Goal: Task Accomplishment & Management: Complete application form

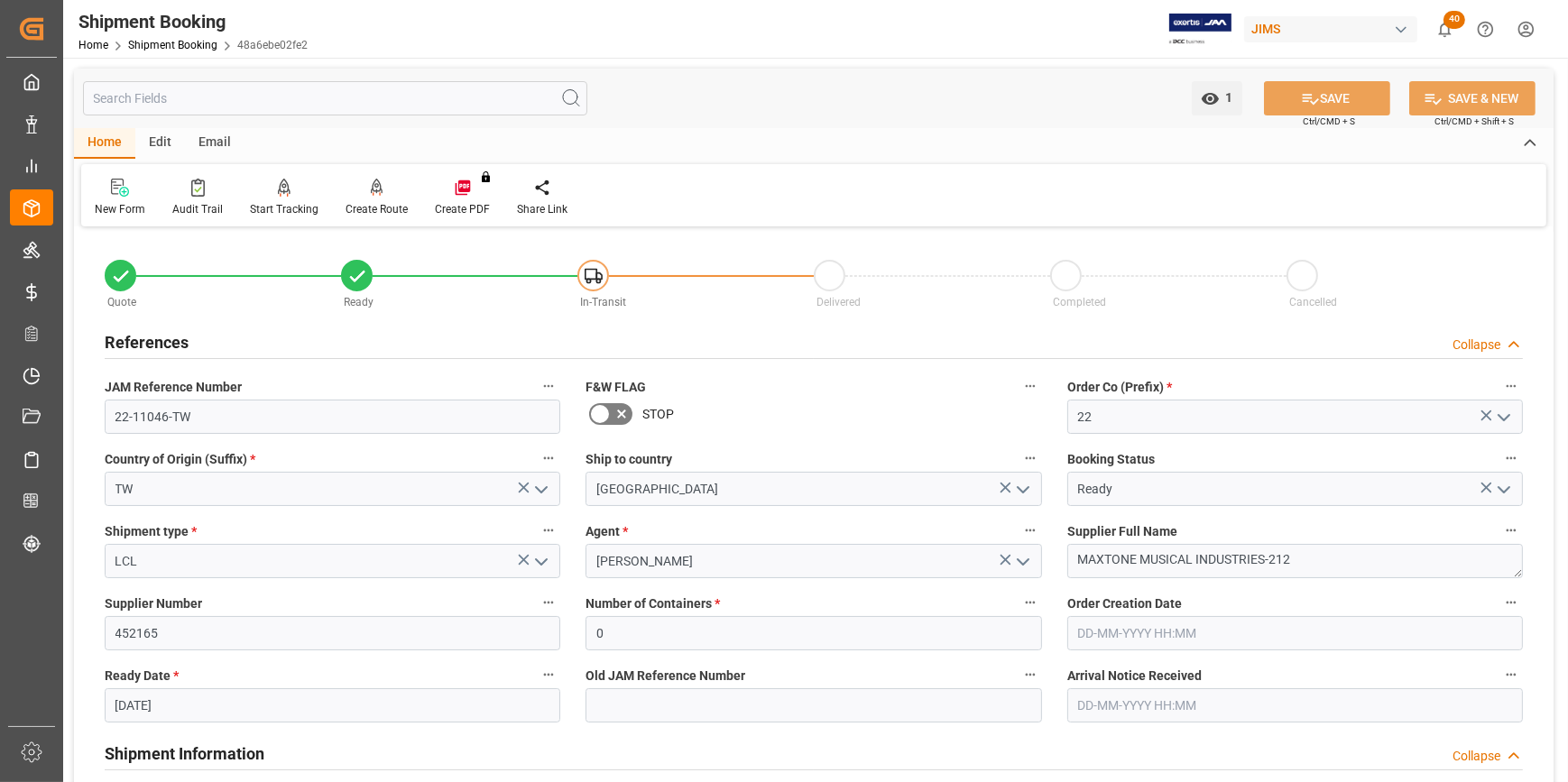
scroll to position [1395, 0]
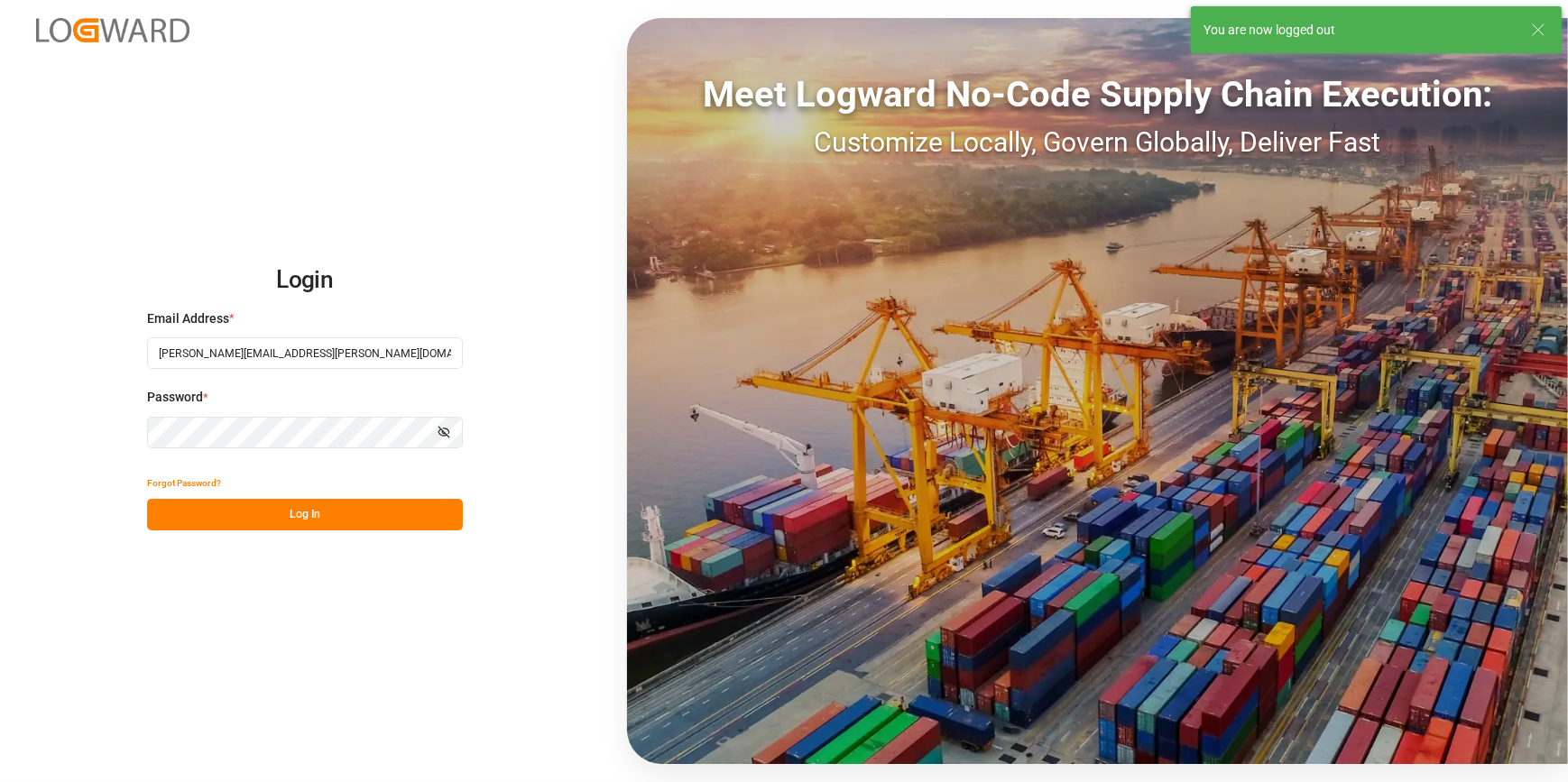
click at [210, 527] on button "Log In" at bounding box center [305, 515] width 316 height 32
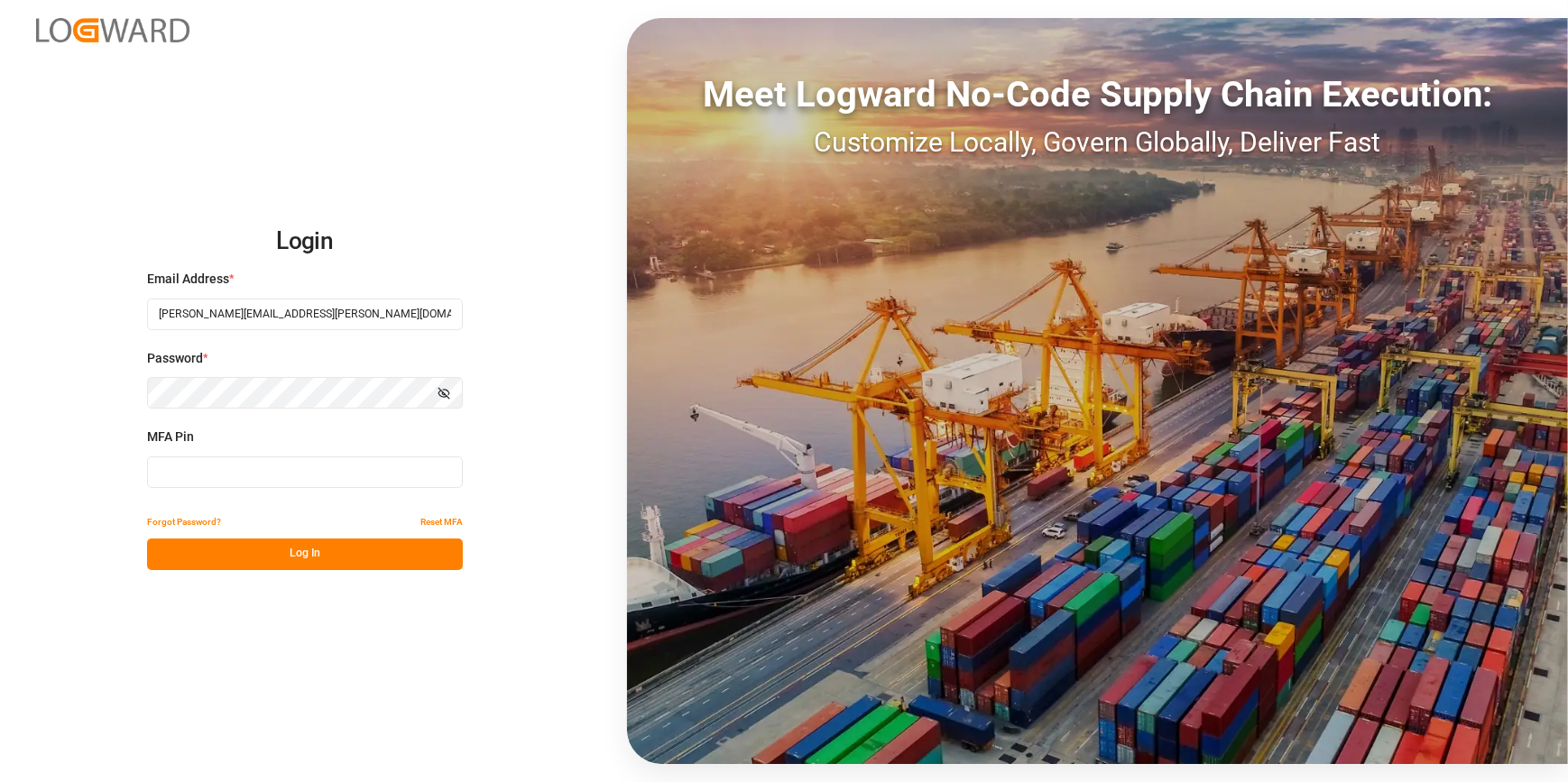
click at [215, 485] on input at bounding box center [305, 472] width 316 height 32
type input "296635"
click at [237, 560] on button "Log In" at bounding box center [305, 555] width 316 height 32
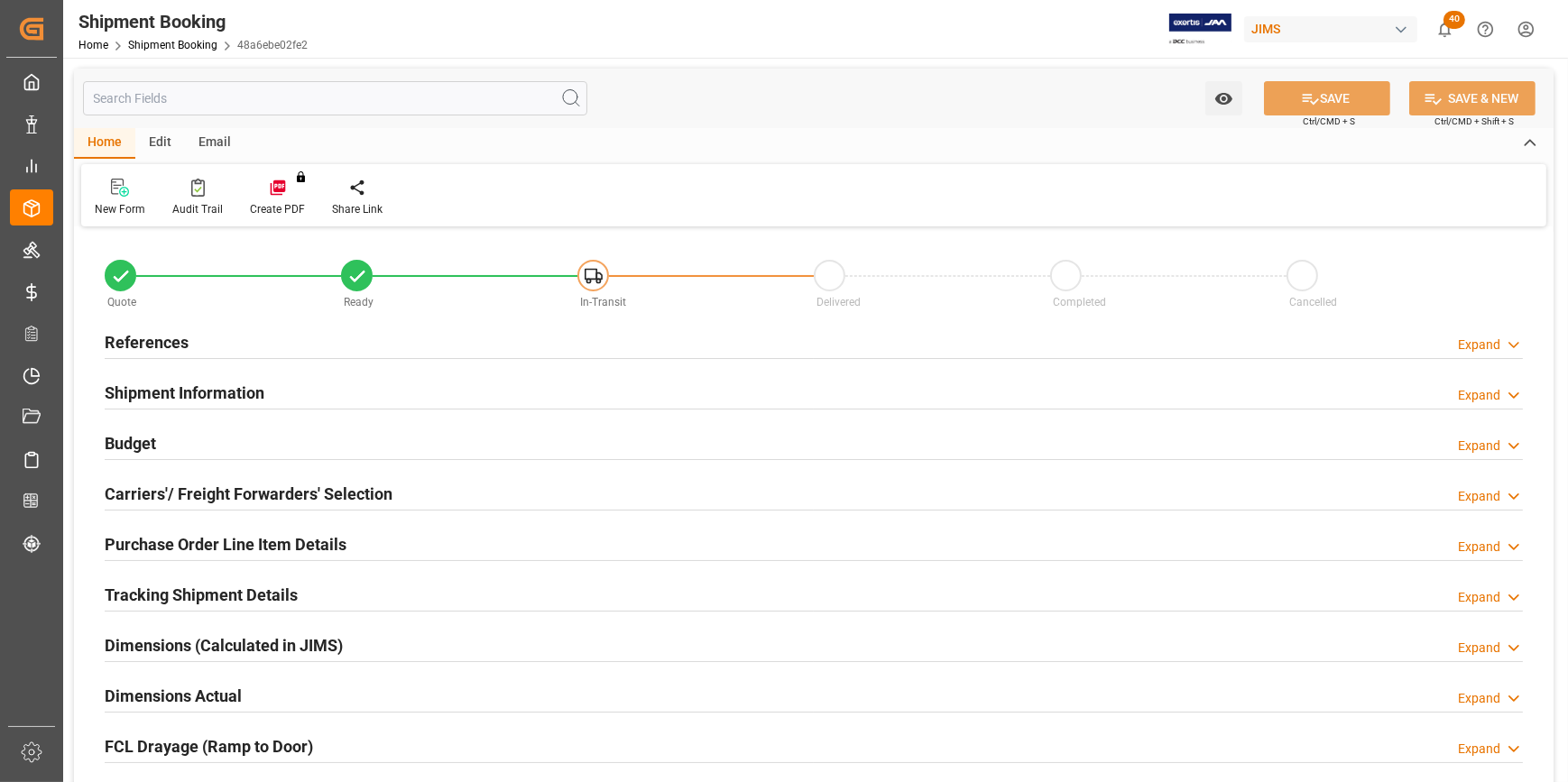
type input "0"
type input "[DATE]"
click at [206, 143] on div "Email" at bounding box center [215, 143] width 60 height 31
click at [105, 144] on div "Home" at bounding box center [105, 143] width 62 height 31
click at [150, 343] on h2 "References" at bounding box center [146, 343] width 84 height 24
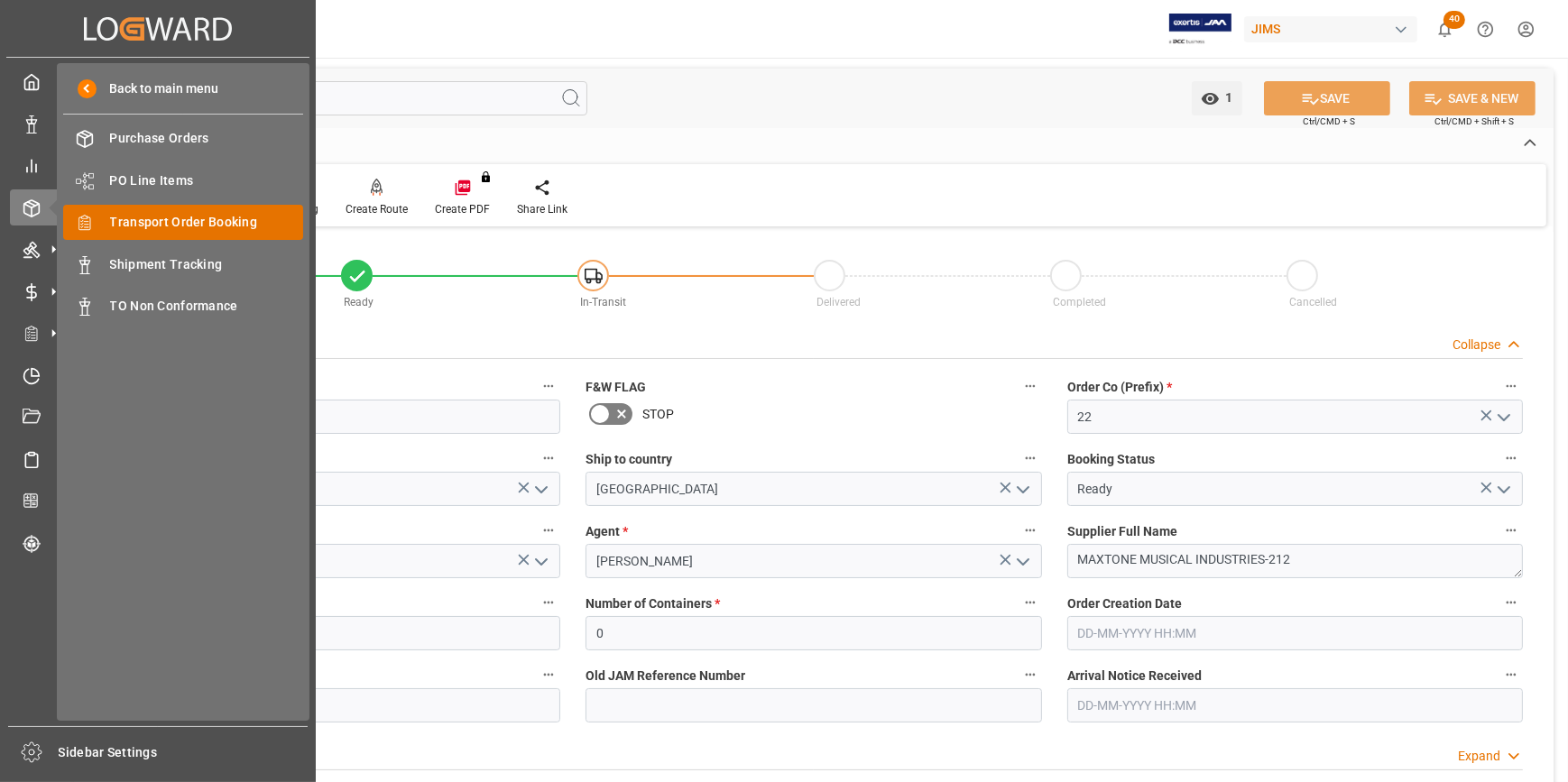
click at [191, 228] on span "Transport Order Booking" at bounding box center [207, 222] width 194 height 19
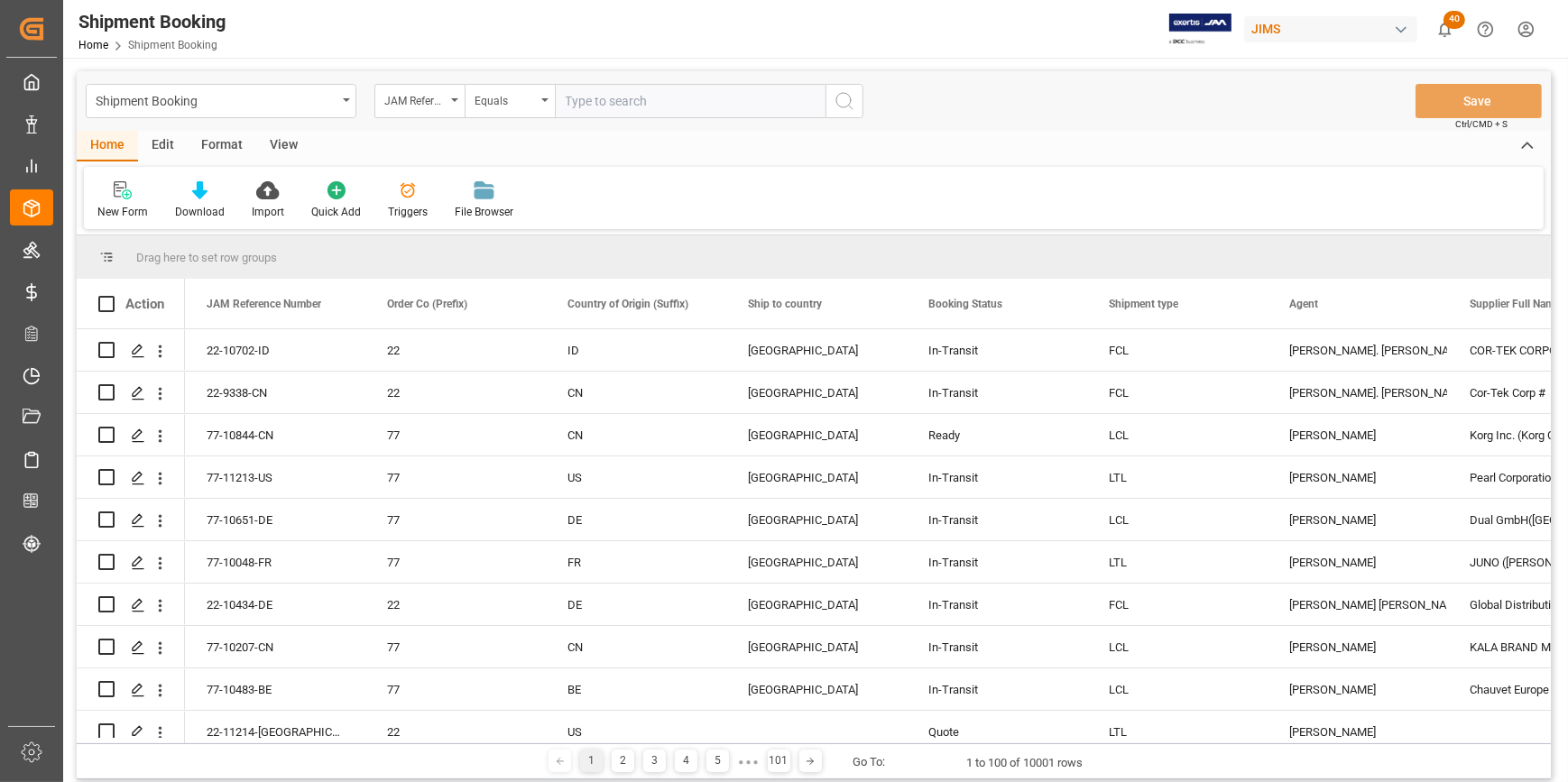
click at [282, 146] on div "View" at bounding box center [283, 145] width 55 height 31
click at [102, 145] on div "Home" at bounding box center [108, 145] width 62 height 31
click at [118, 199] on div "New Form" at bounding box center [122, 200] width 78 height 40
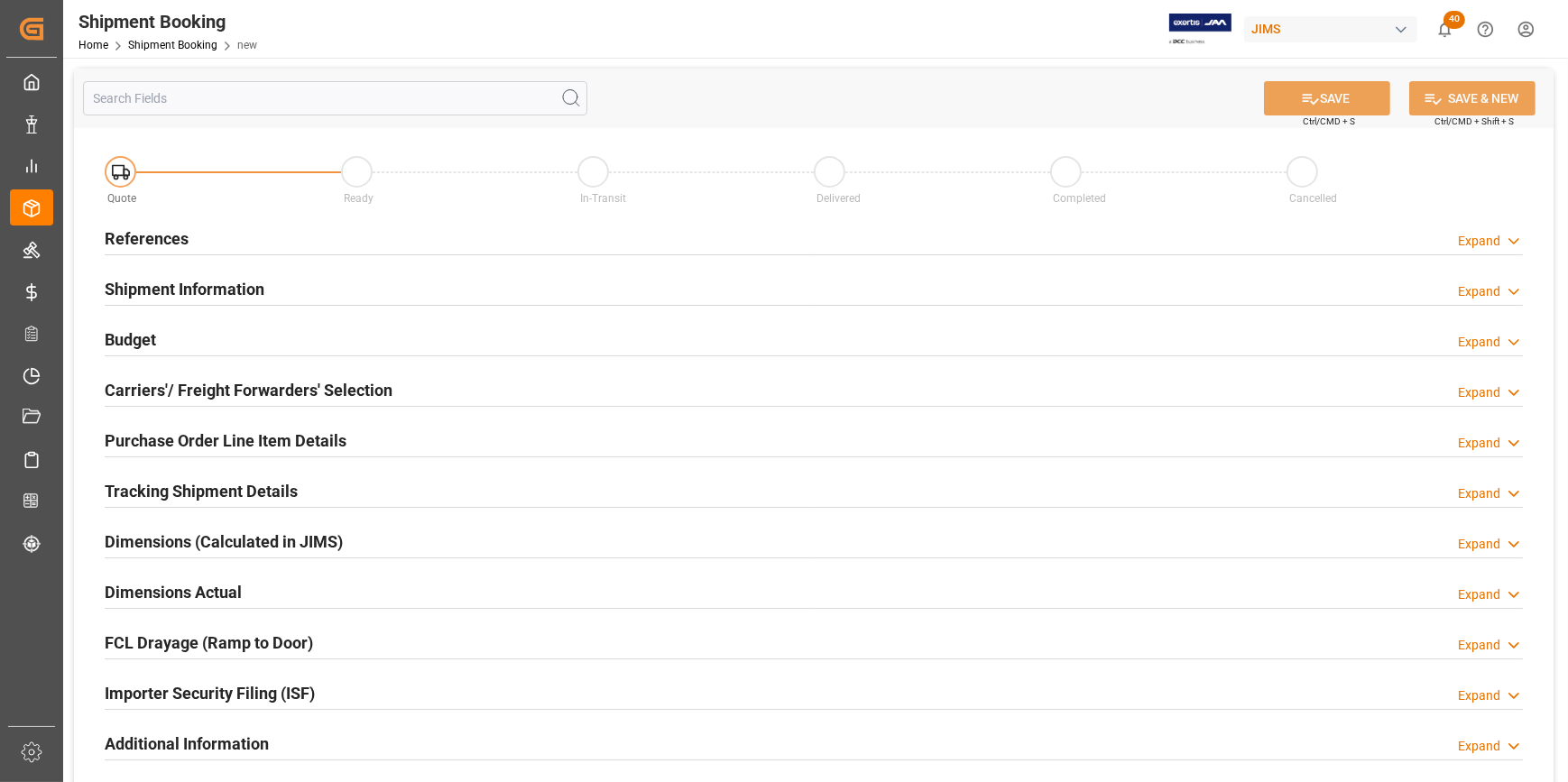
click at [139, 235] on h2 "References" at bounding box center [146, 238] width 84 height 24
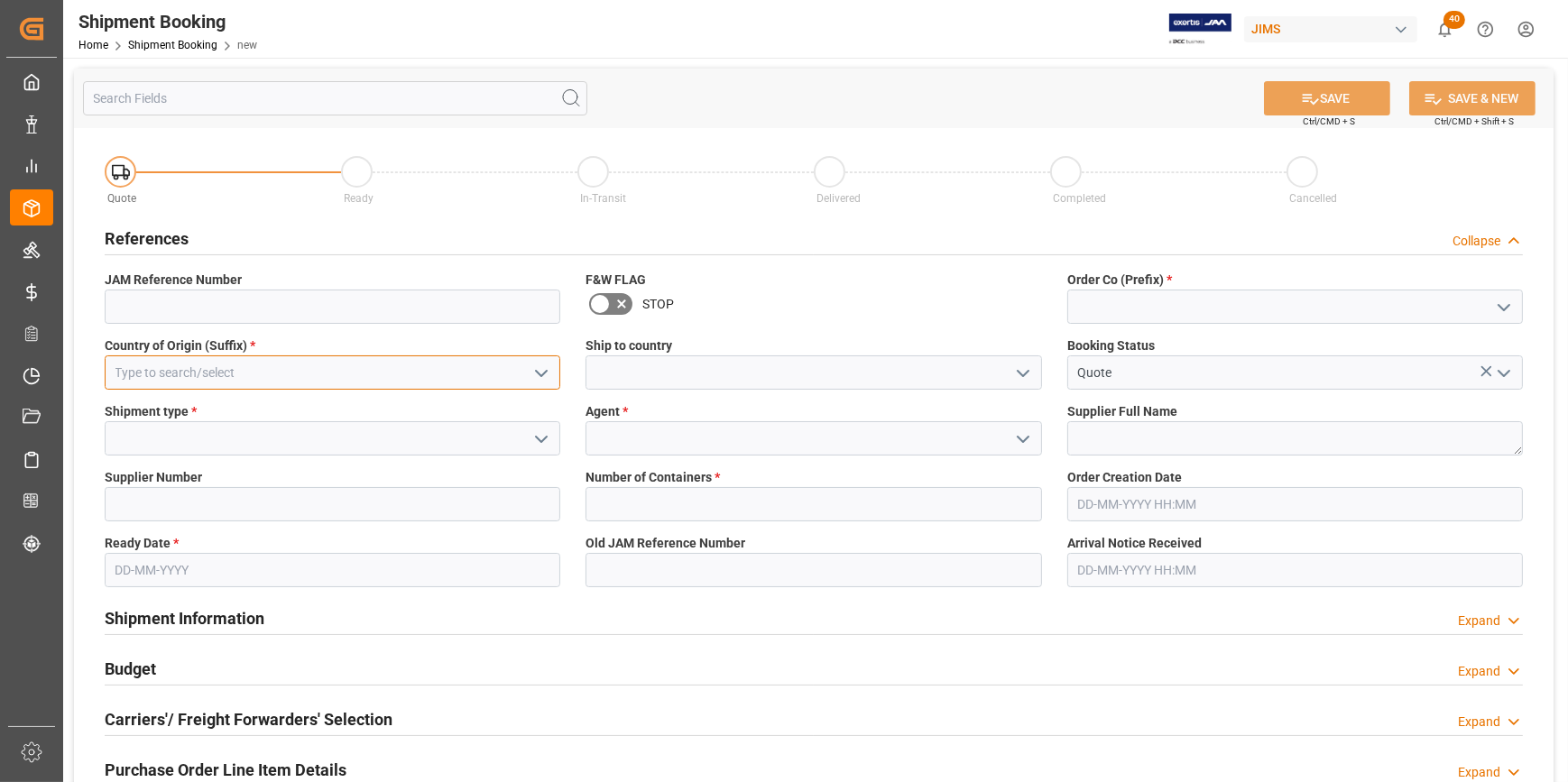
click at [161, 378] on input at bounding box center [333, 373] width 456 height 34
type input "22"
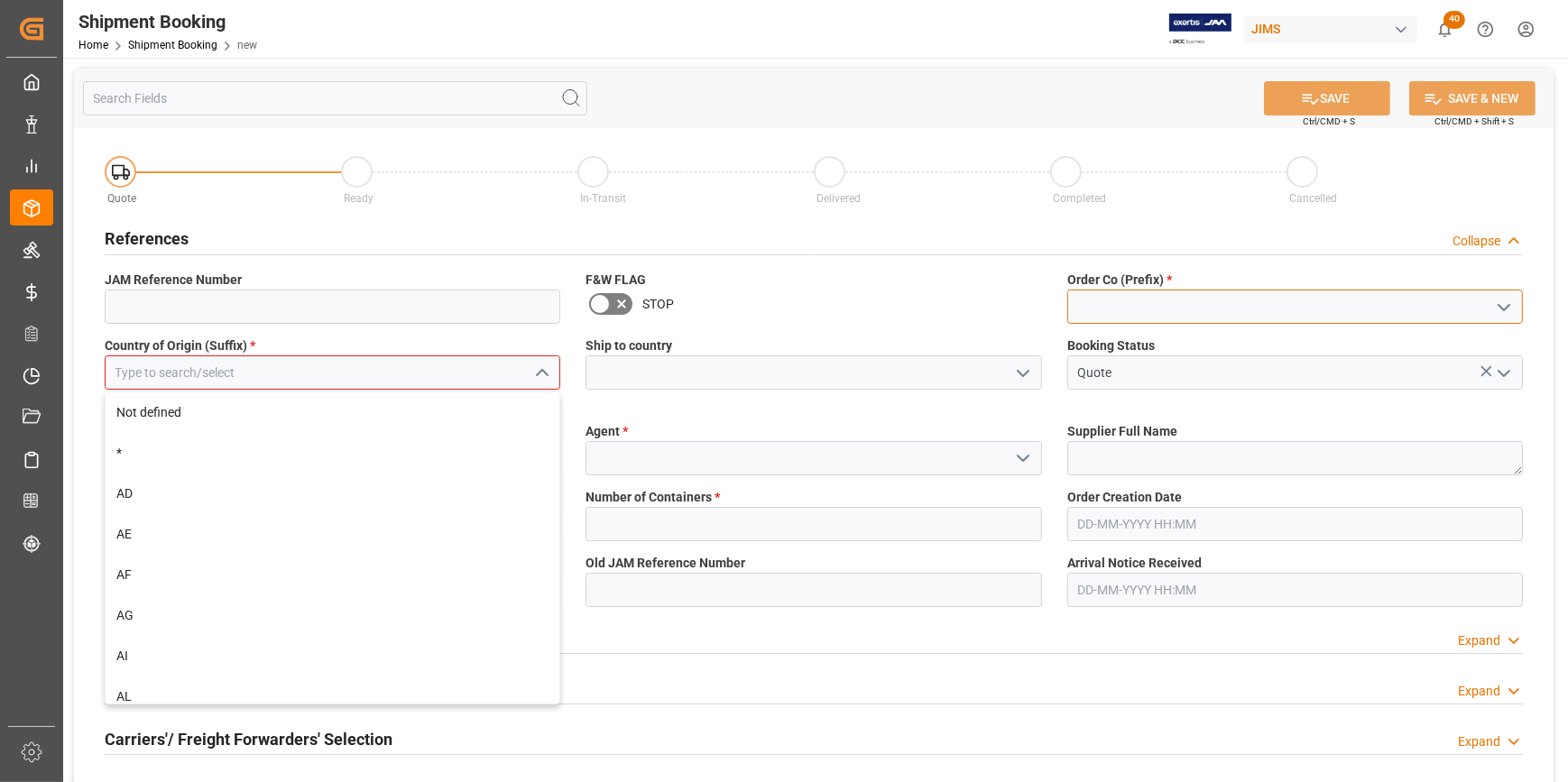
click at [1080, 312] on input at bounding box center [1295, 307] width 456 height 34
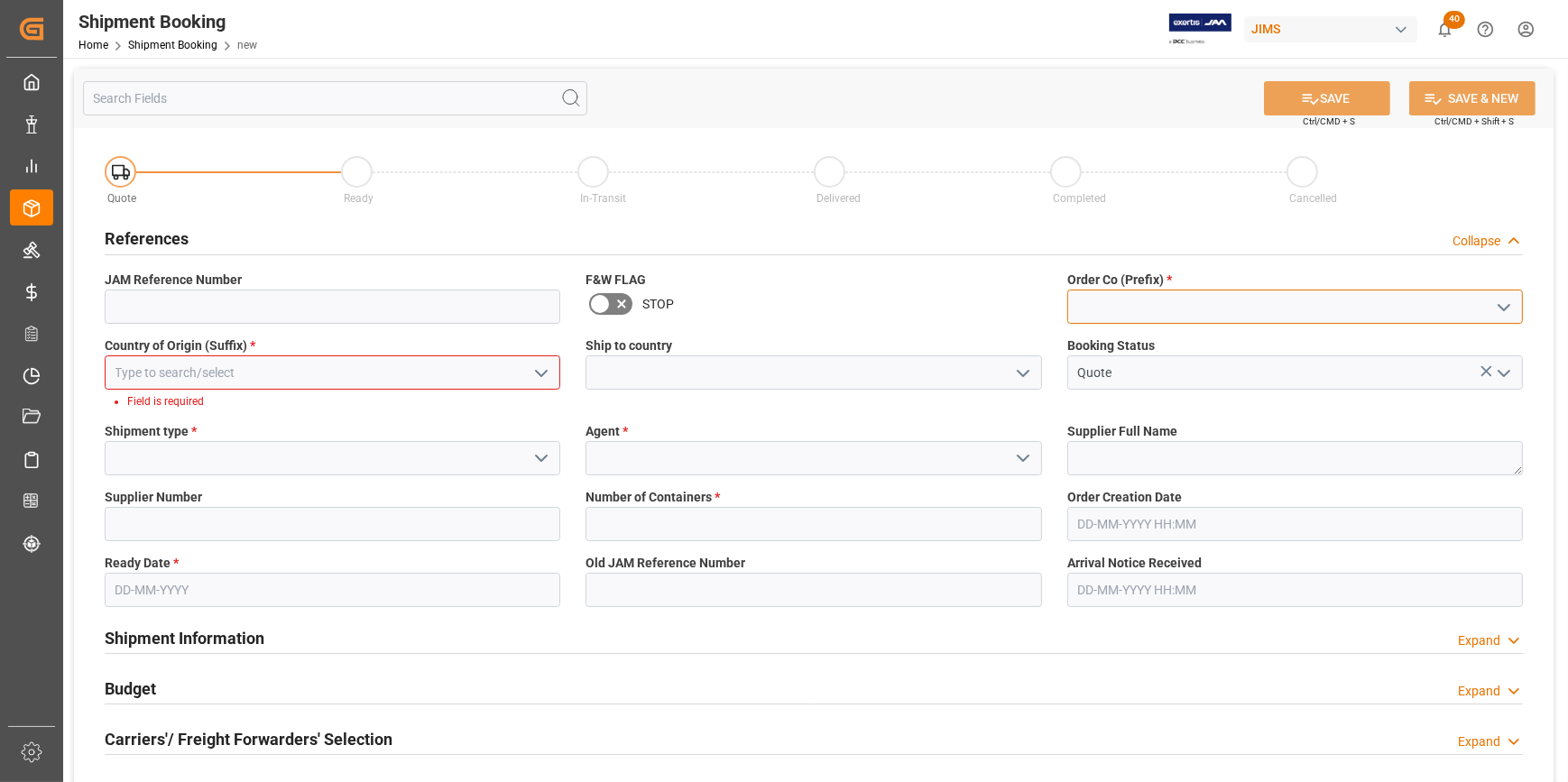
type input "c"
type input "CN"
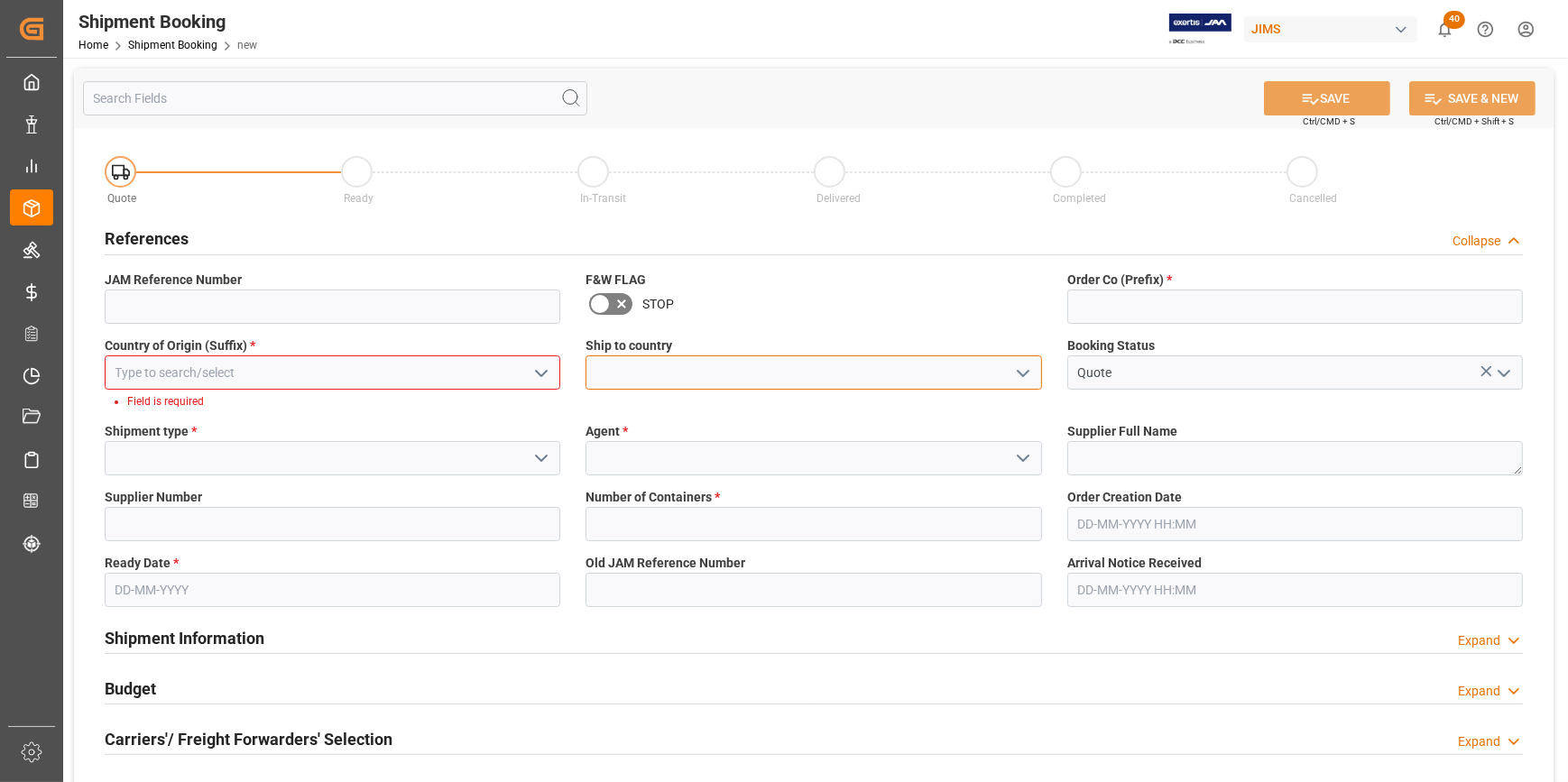
click at [686, 380] on input at bounding box center [813, 373] width 456 height 34
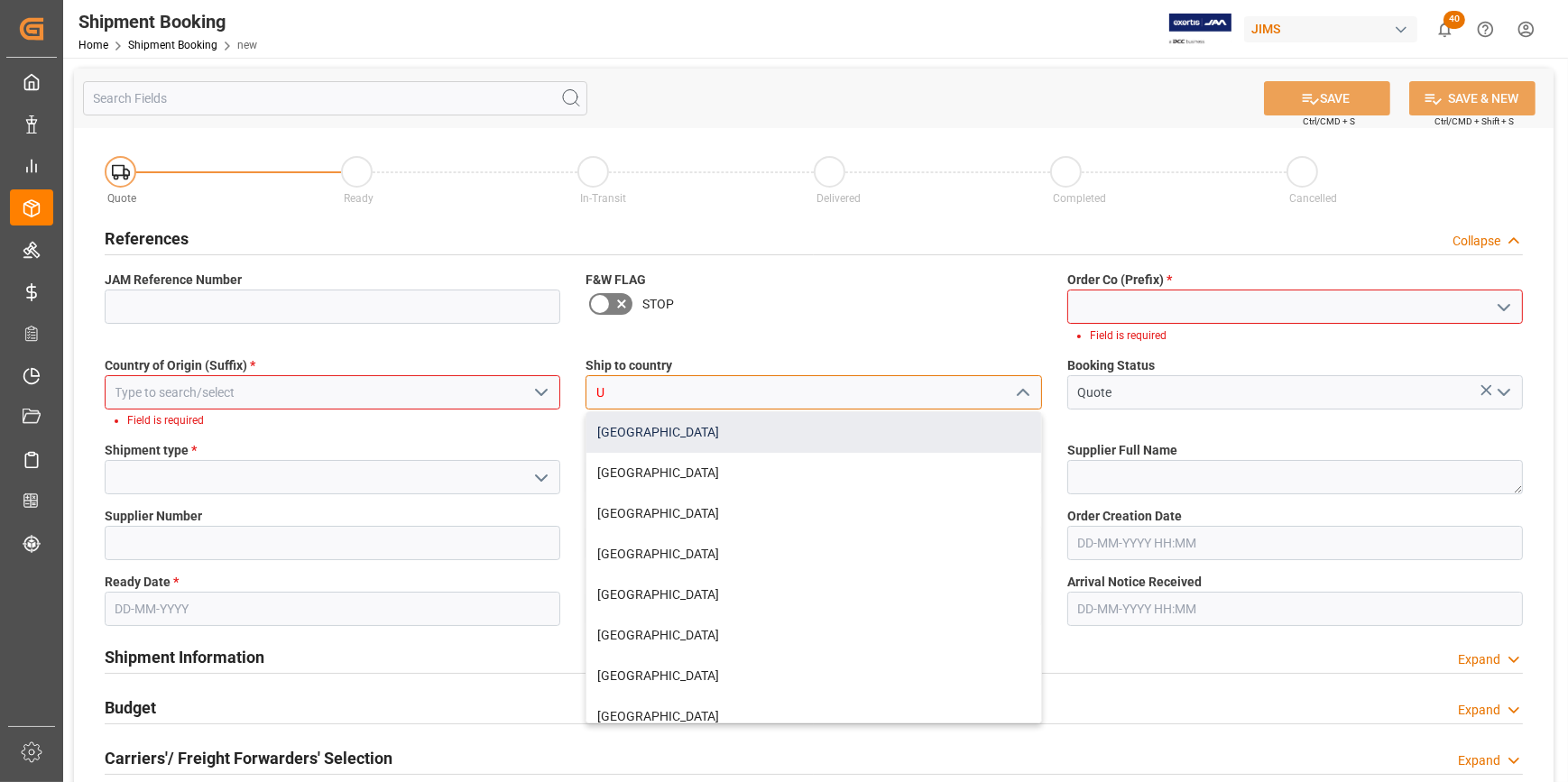
click at [645, 430] on div "[GEOGRAPHIC_DATA]" at bounding box center [813, 432] width 454 height 41
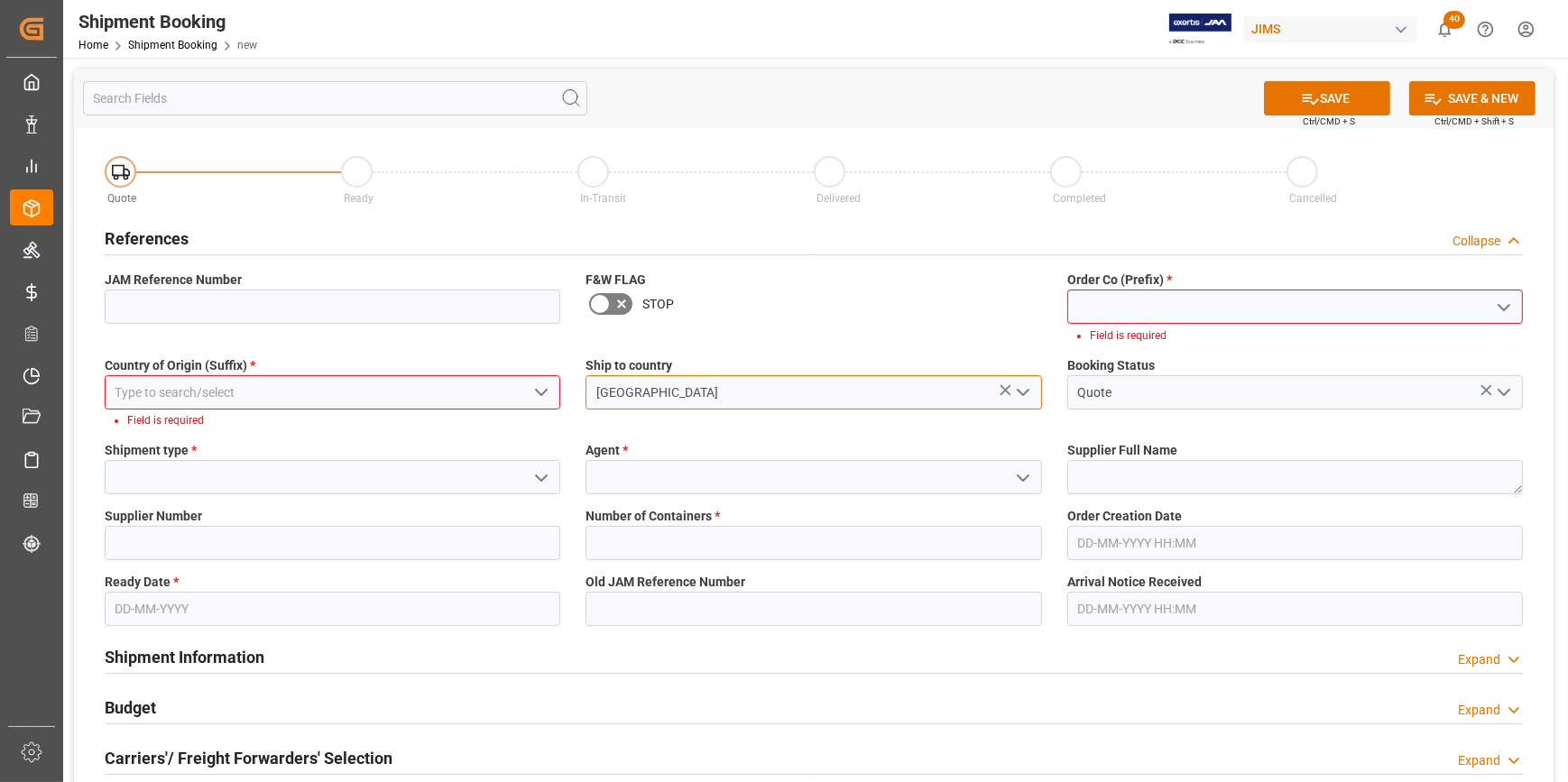
type input "[GEOGRAPHIC_DATA]"
click at [166, 405] on input at bounding box center [333, 392] width 456 height 34
drag, startPoint x: 154, startPoint y: 395, endPoint x: 88, endPoint y: 395, distance: 66.0
click at [88, 395] on div "Quote Ready In-Transit Delivered Completed Cancelled References Collapse JAM Re…" at bounding box center [813, 692] width 1479 height 1129
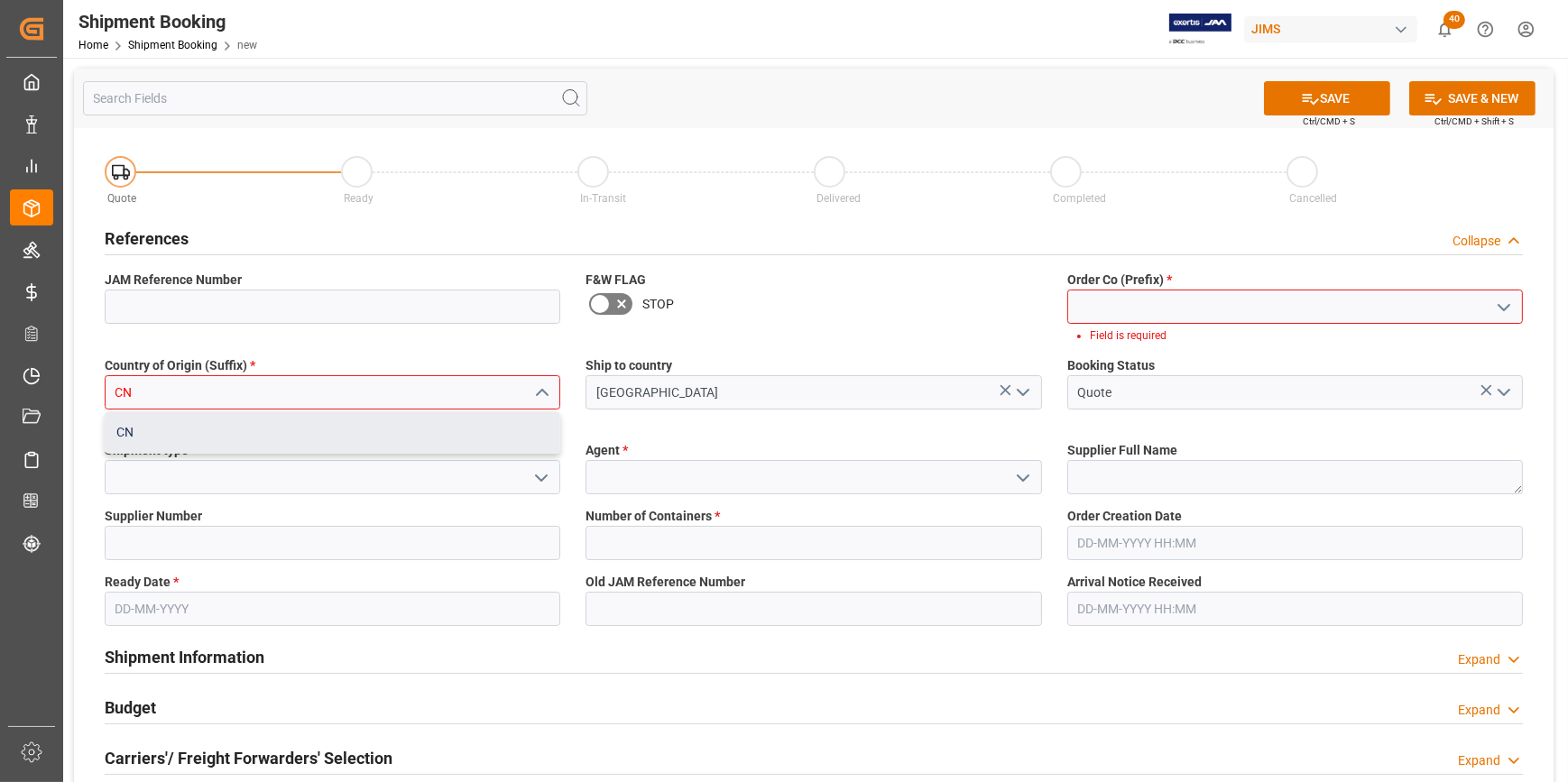
click at [142, 428] on div "CN" at bounding box center [333, 432] width 454 height 41
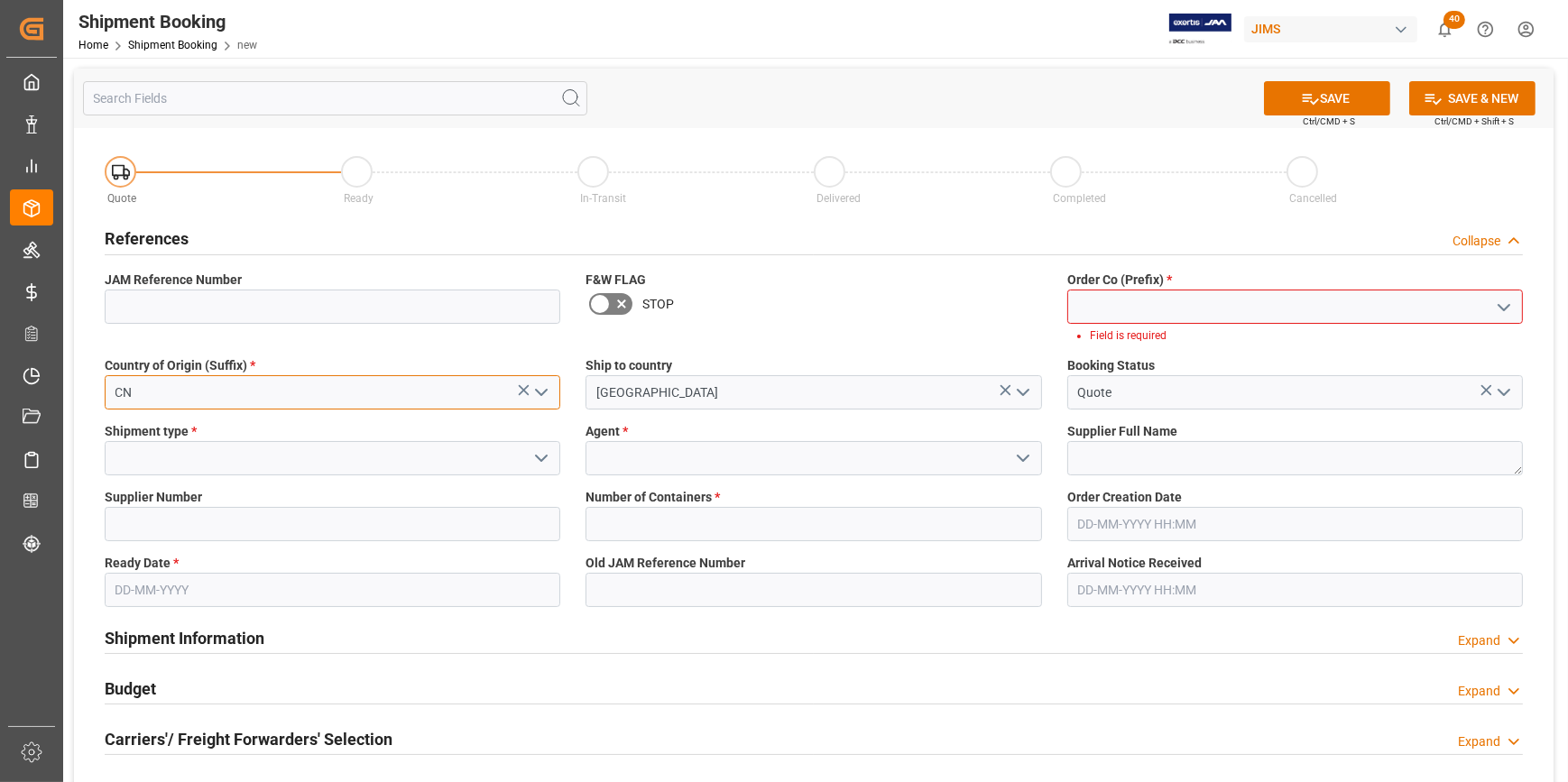
type input "CN"
click at [1143, 312] on input at bounding box center [1295, 307] width 456 height 34
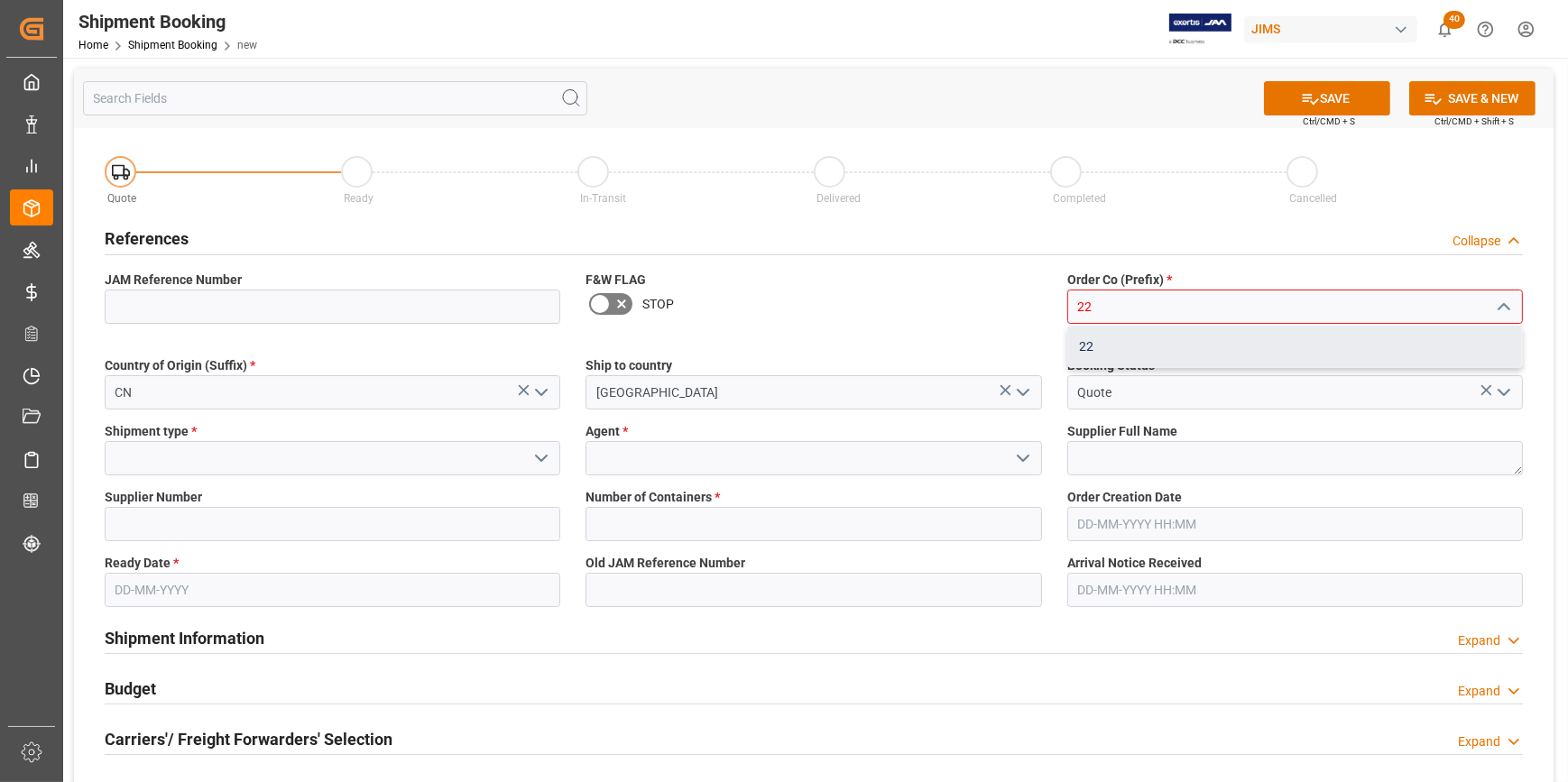
click at [1085, 338] on div "22" at bounding box center [1295, 347] width 454 height 41
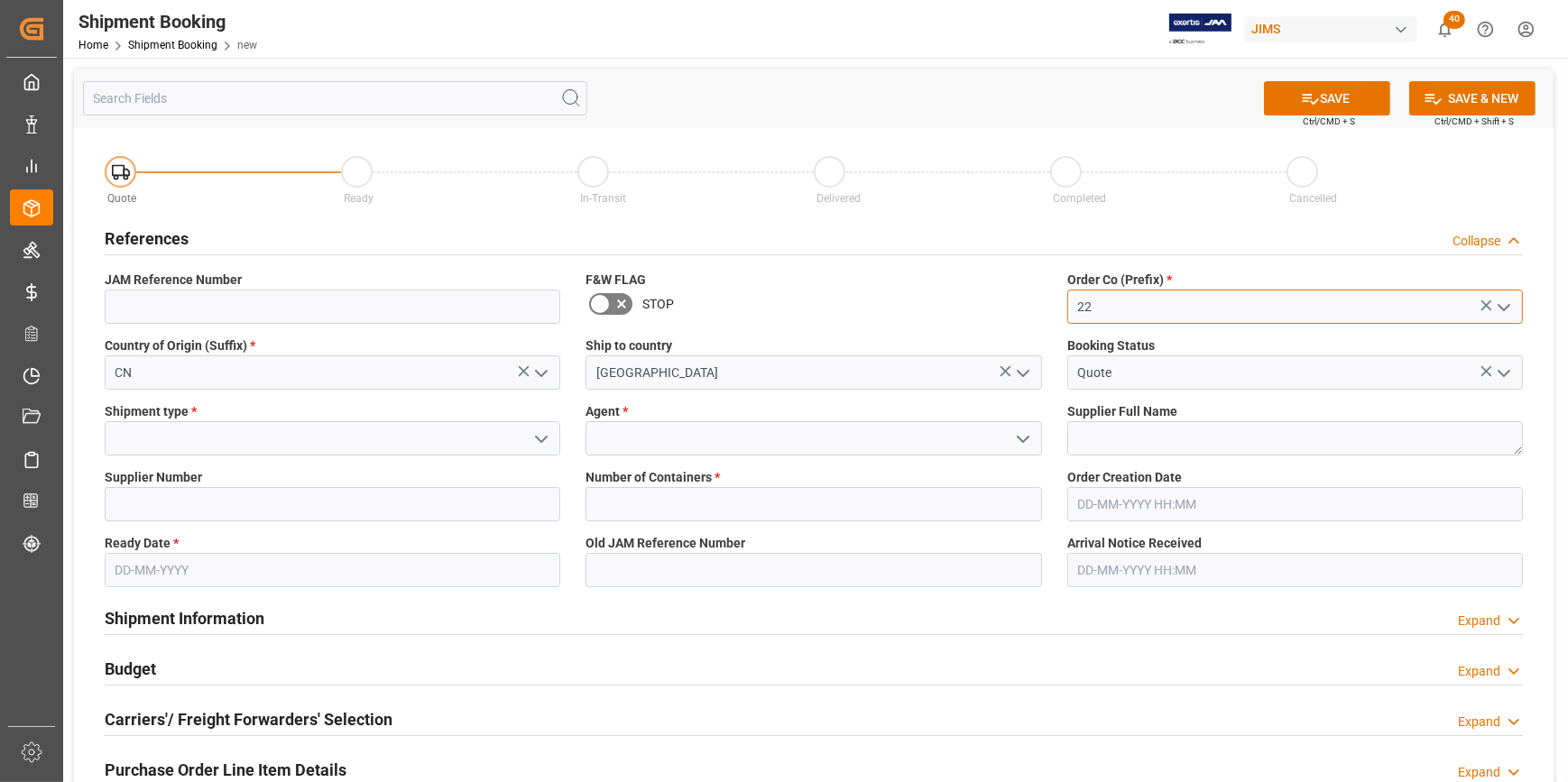
type input "22"
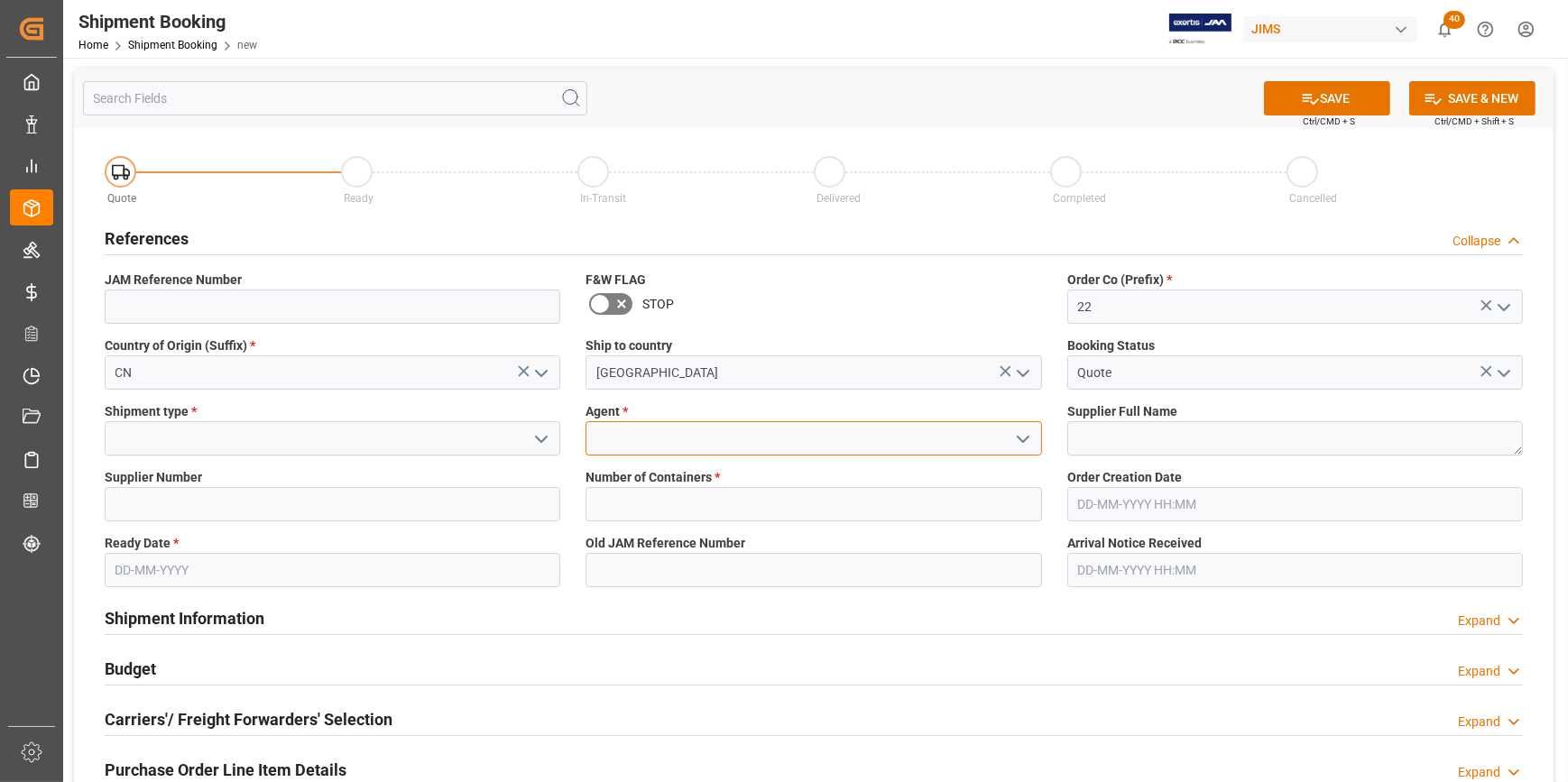
click at [604, 437] on input at bounding box center [813, 438] width 456 height 34
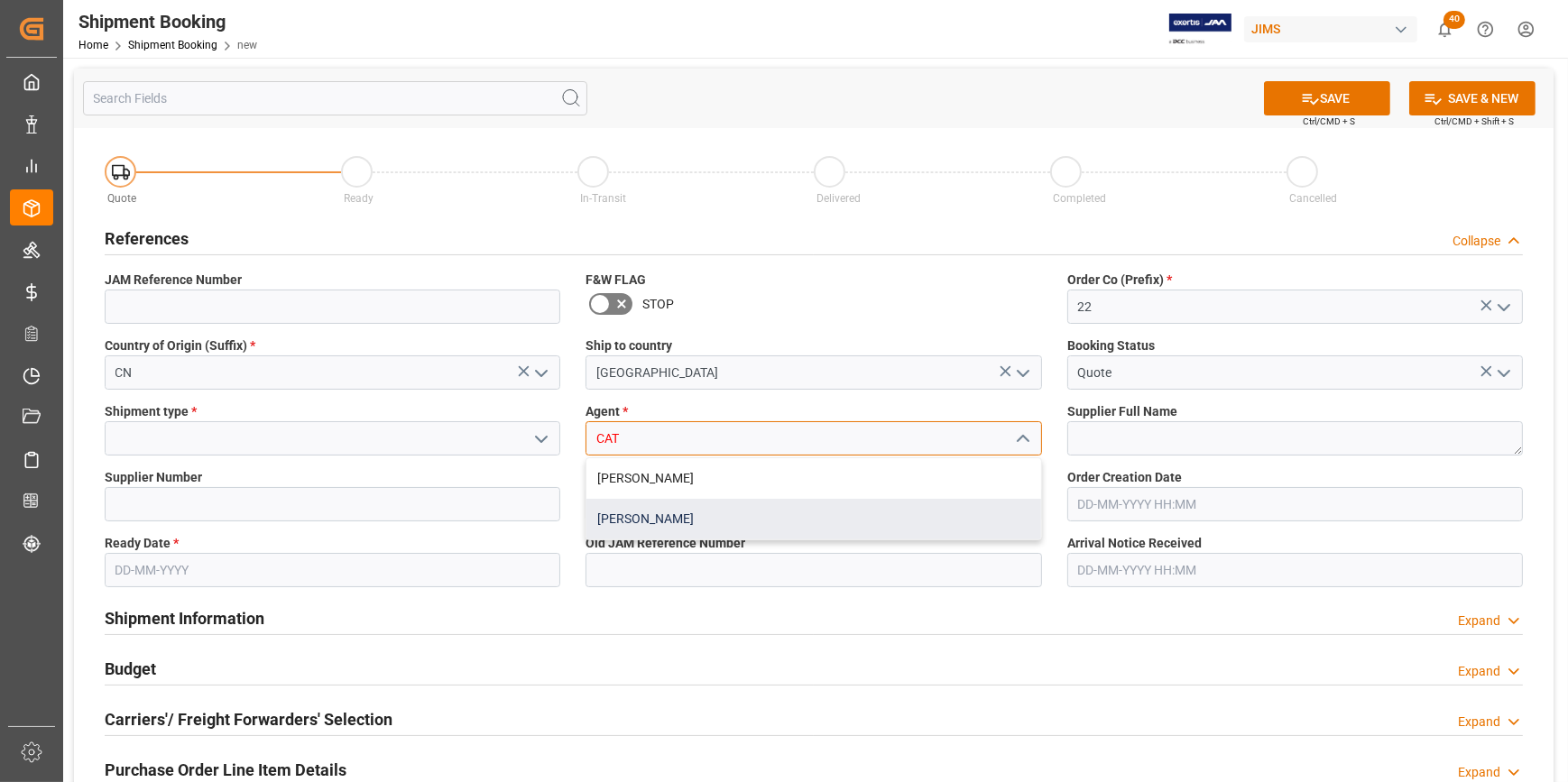
click at [672, 523] on div "[PERSON_NAME]" at bounding box center [813, 519] width 454 height 41
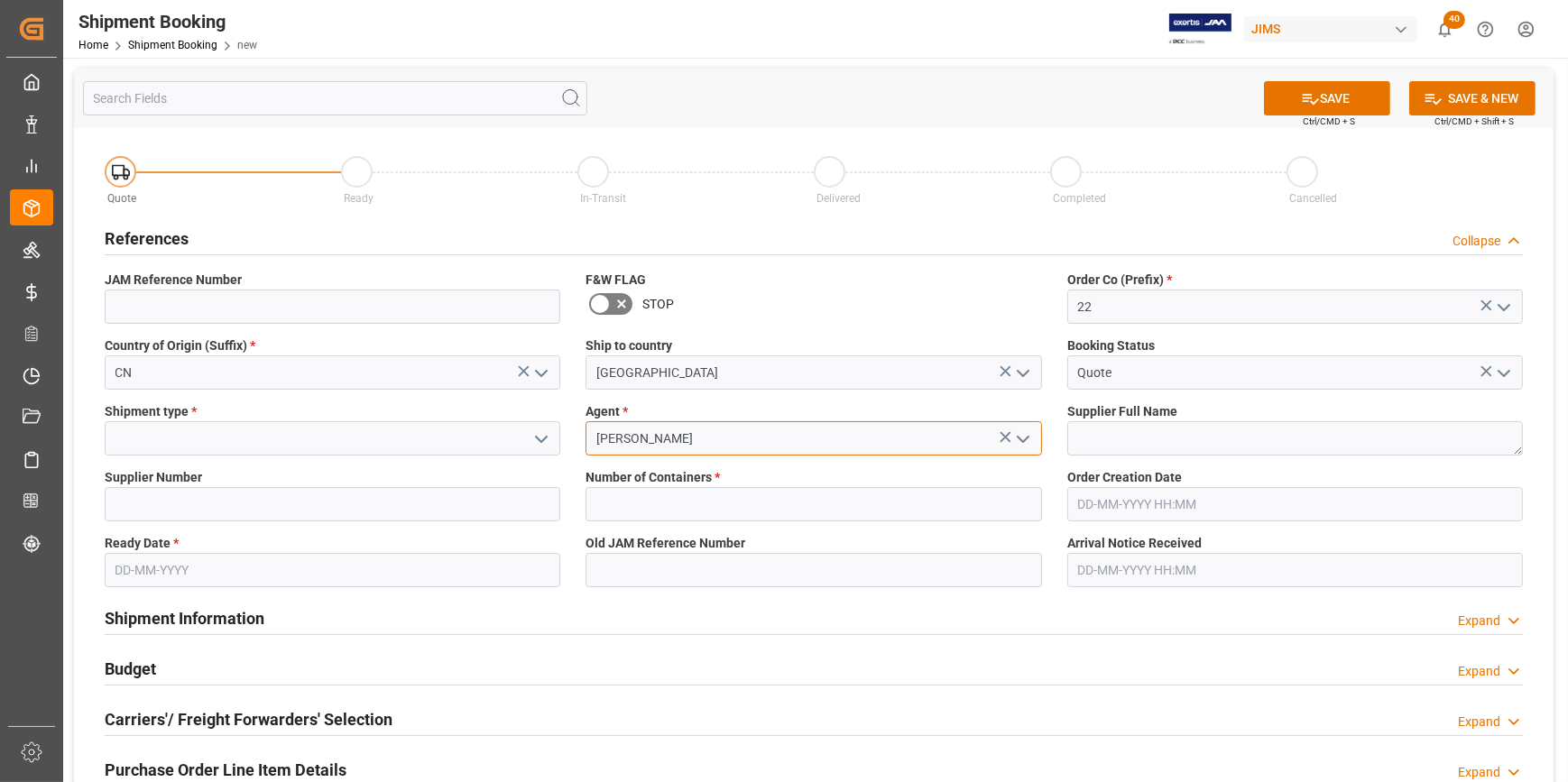
type input "[PERSON_NAME]"
click at [223, 437] on input at bounding box center [333, 438] width 456 height 34
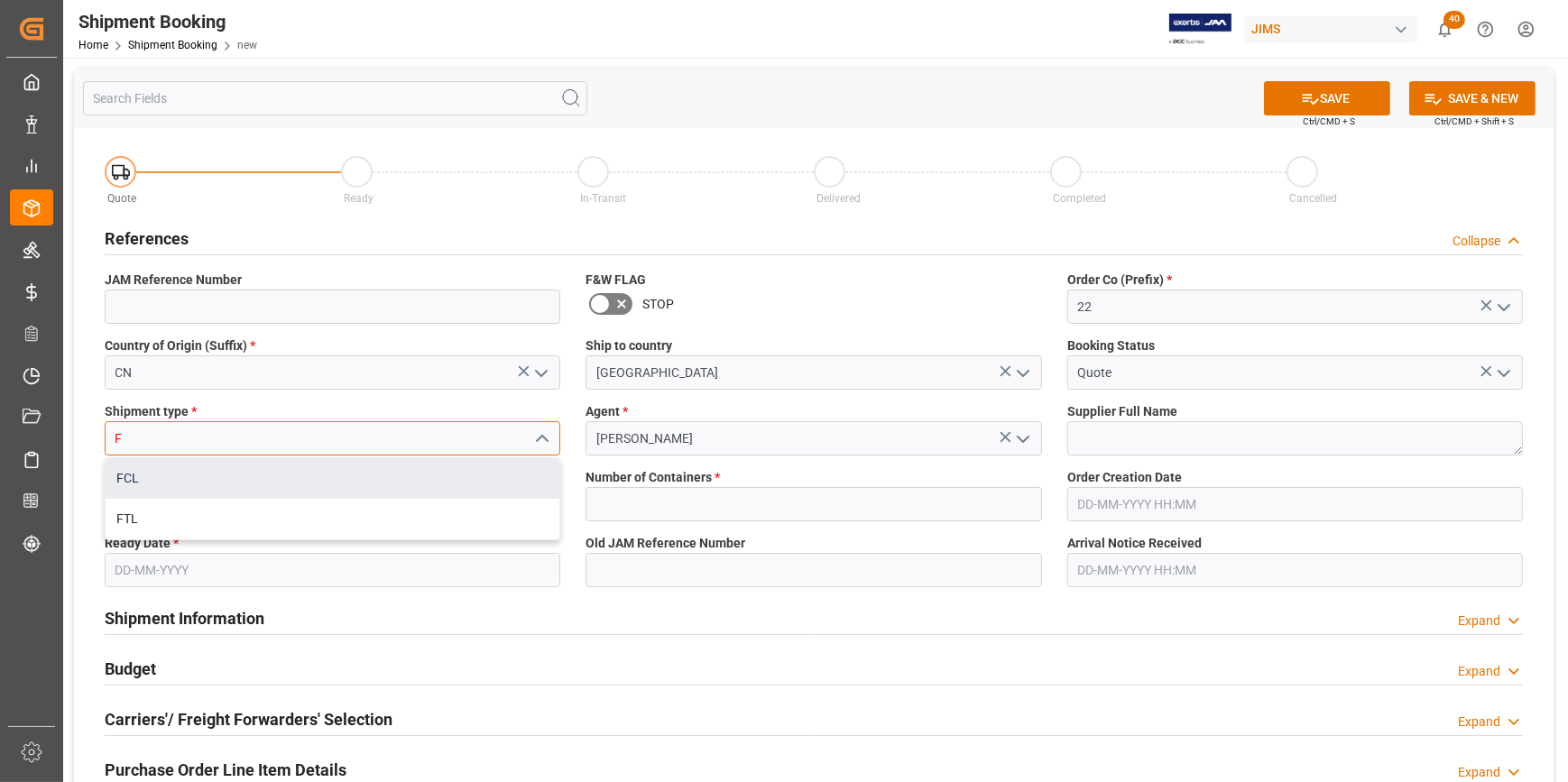
click at [347, 480] on div "FCL" at bounding box center [333, 478] width 454 height 41
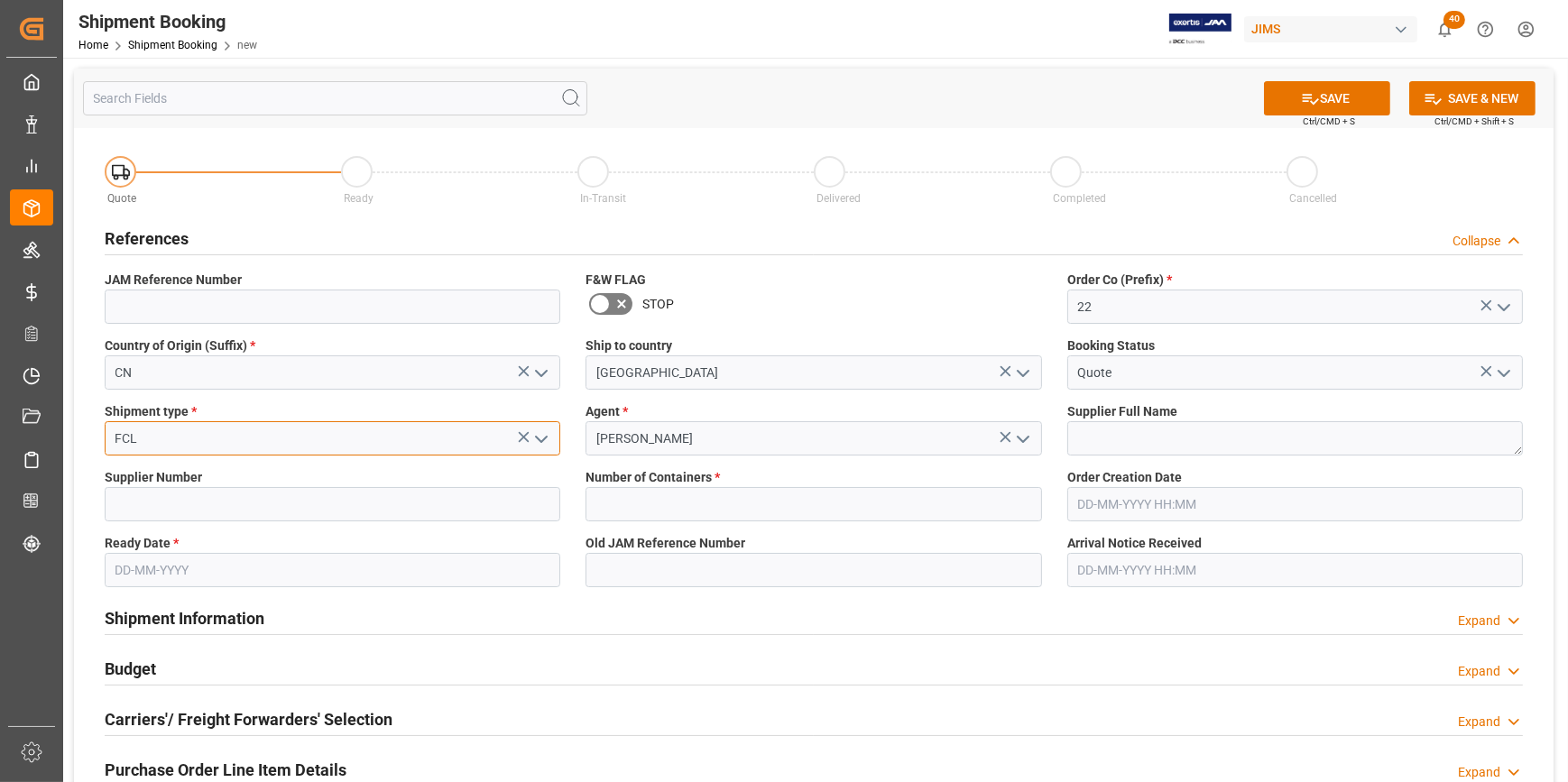
type input "FCL"
click at [1143, 434] on textarea at bounding box center [1295, 438] width 456 height 34
click at [134, 509] on input at bounding box center [333, 504] width 456 height 34
paste input "243955"
type input "243955"
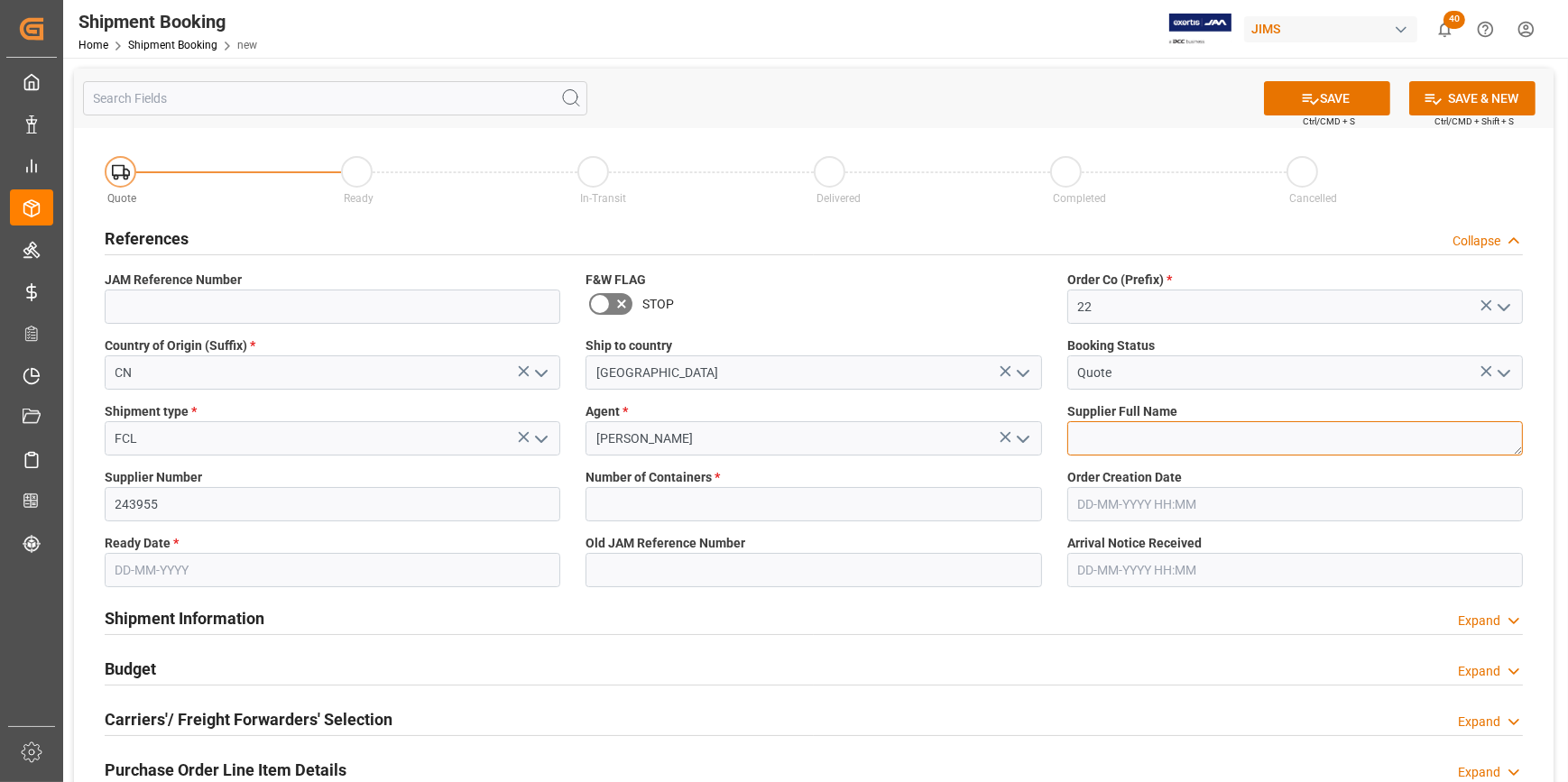
click at [1087, 446] on textarea at bounding box center [1295, 438] width 456 height 34
paste textarea "Merida Musical Instr. Manufact"
click at [1274, 443] on textarea "Merida Musical Instr. Manufacturer" at bounding box center [1295, 438] width 456 height 34
type textarea "Merida Musical Instr."
click at [691, 509] on input "text" at bounding box center [813, 504] width 456 height 34
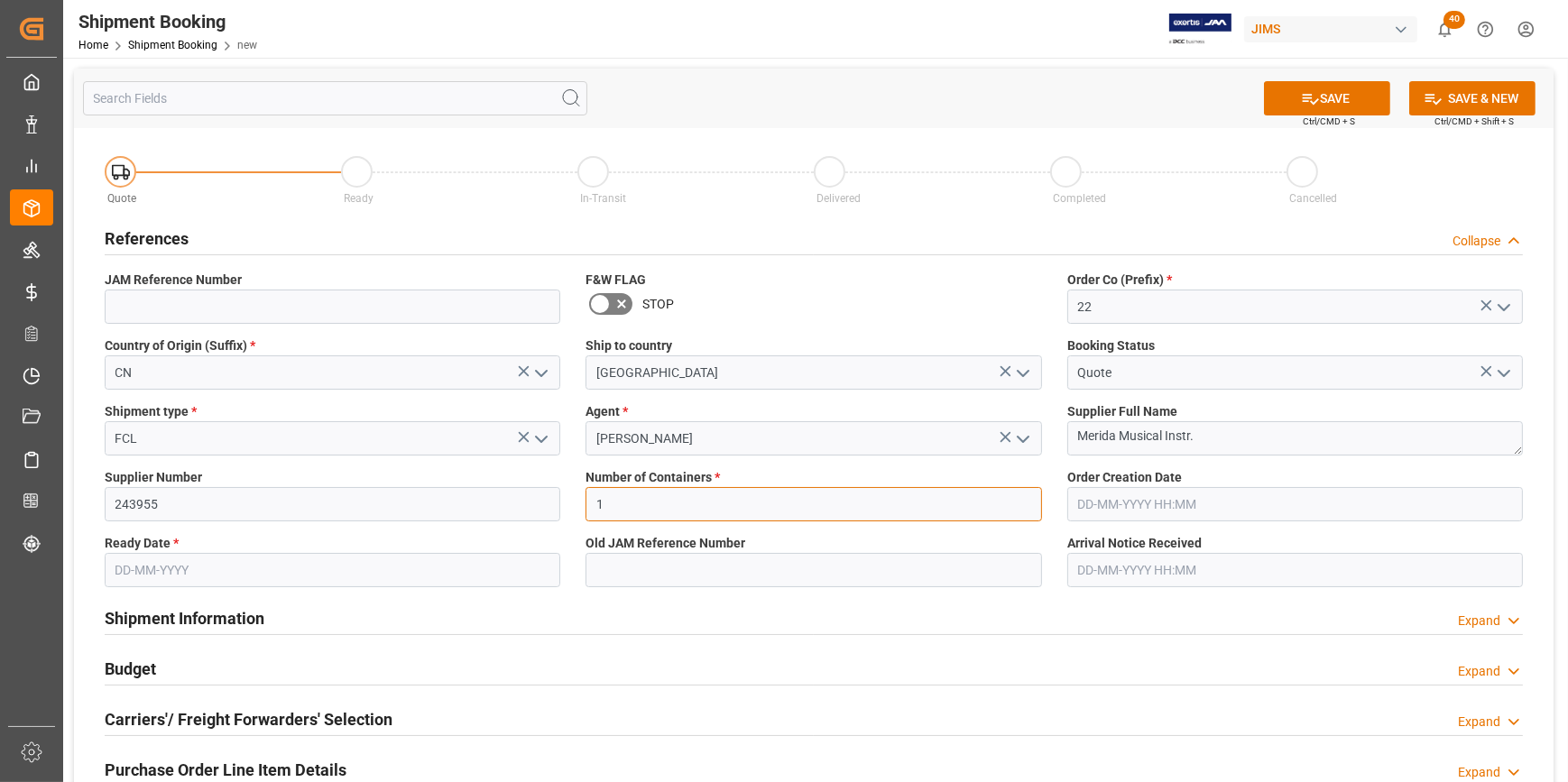
type input "1"
click at [153, 571] on input "text" at bounding box center [333, 570] width 456 height 34
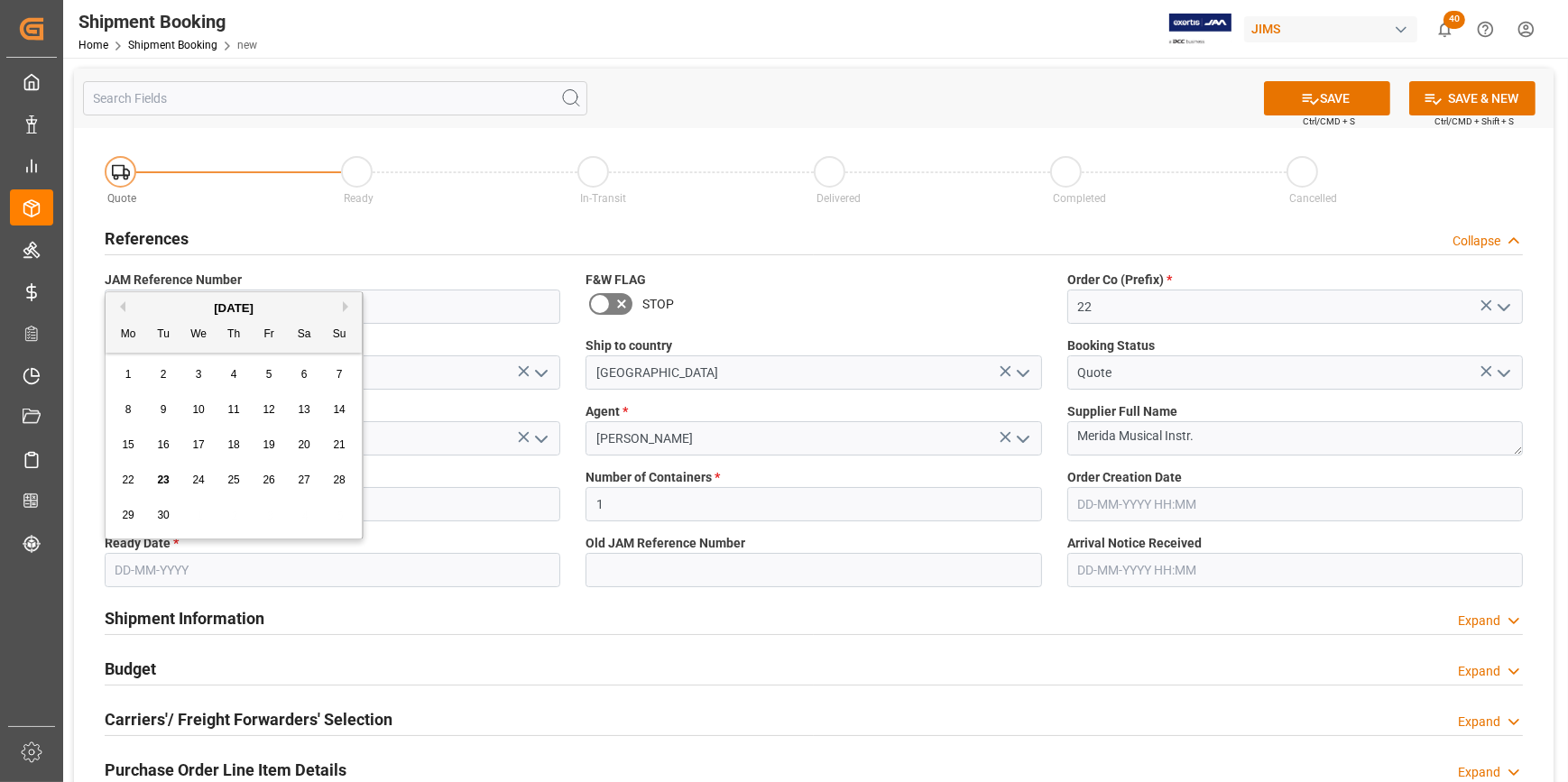
click at [342, 310] on button "Next Month" at bounding box center [347, 307] width 11 height 11
click at [202, 446] on span "15" at bounding box center [198, 444] width 12 height 13
type input "[DATE]"
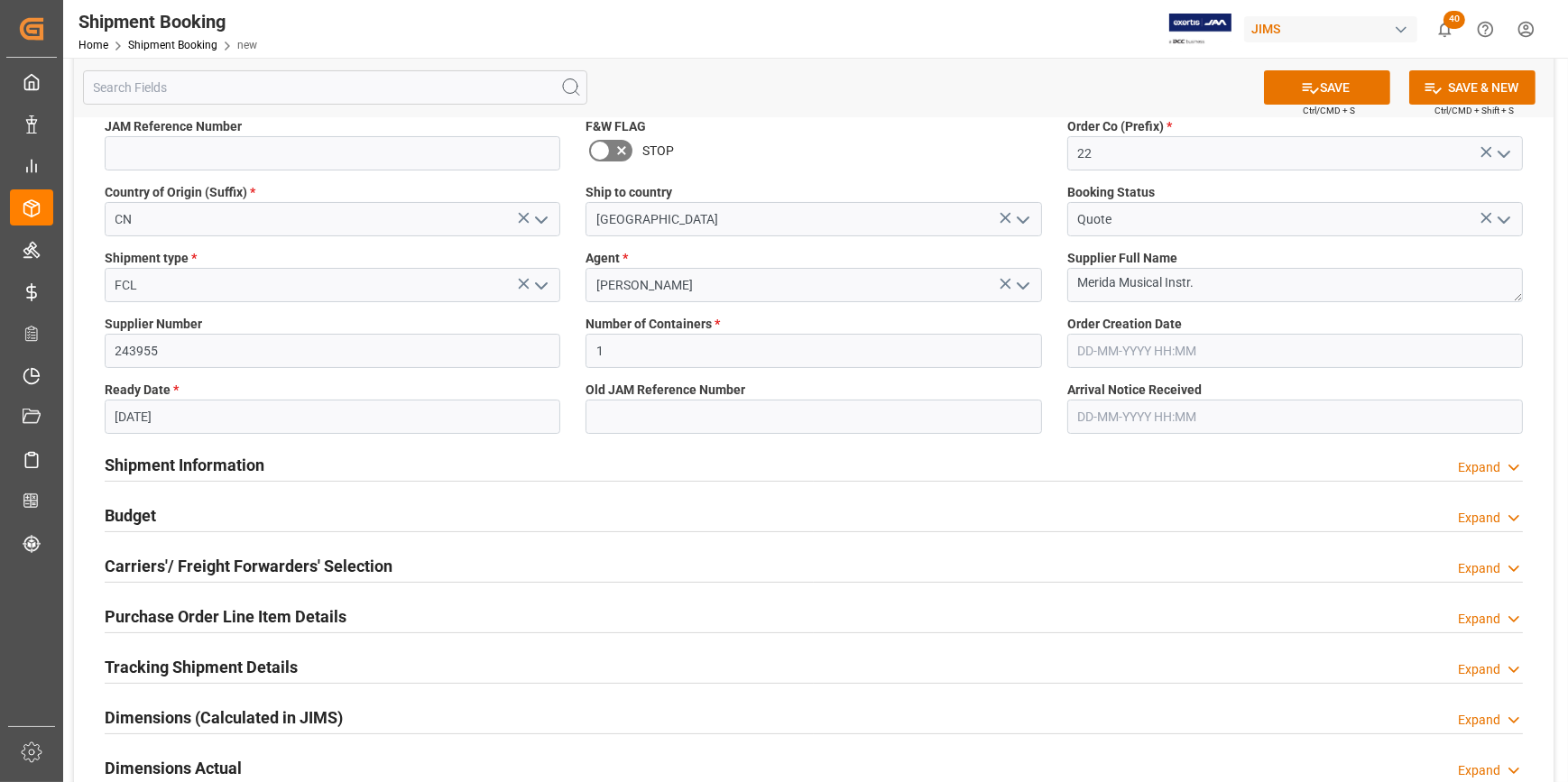
scroll to position [163, 0]
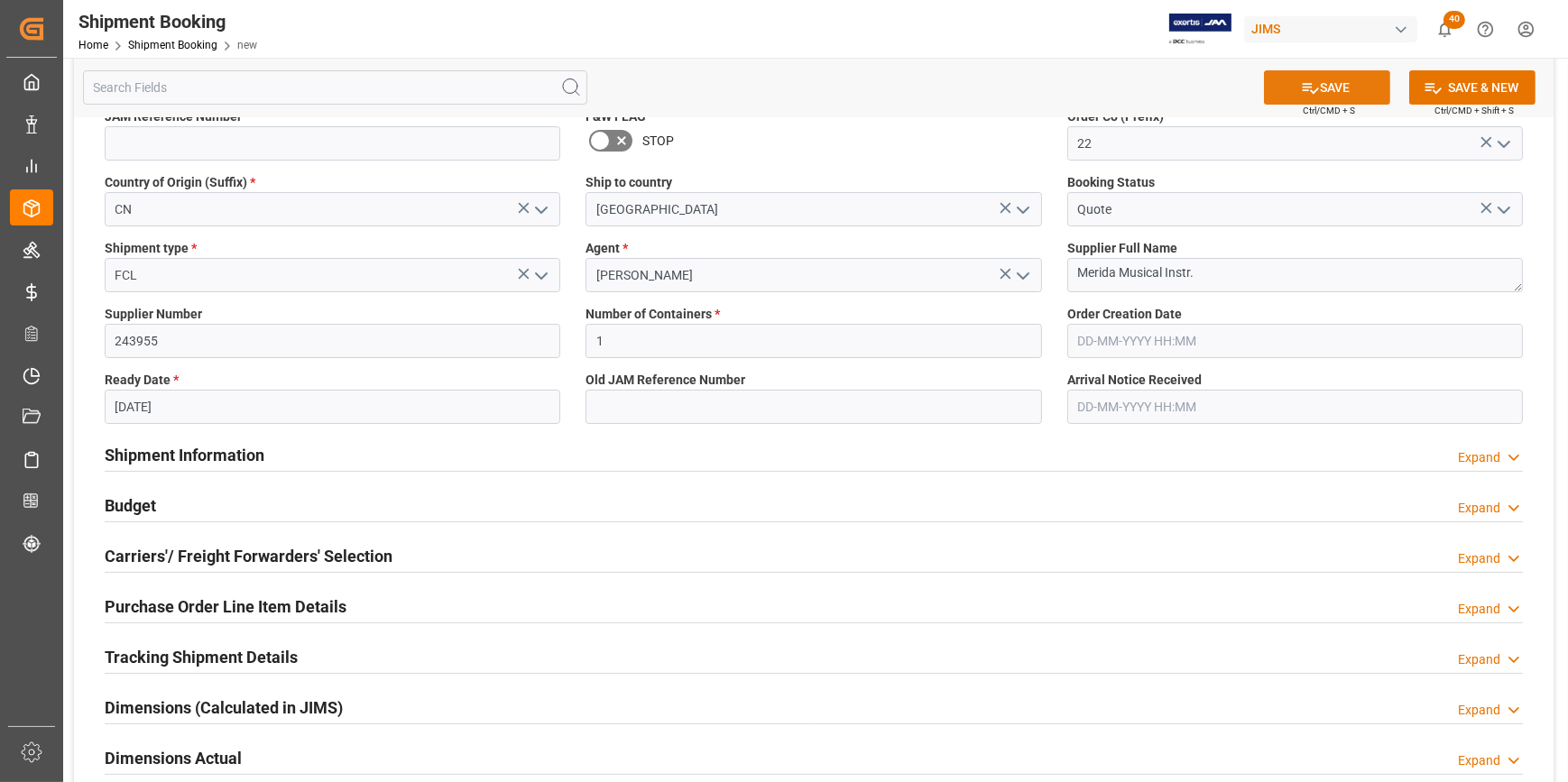
click at [1310, 91] on icon at bounding box center [1309, 88] width 19 height 19
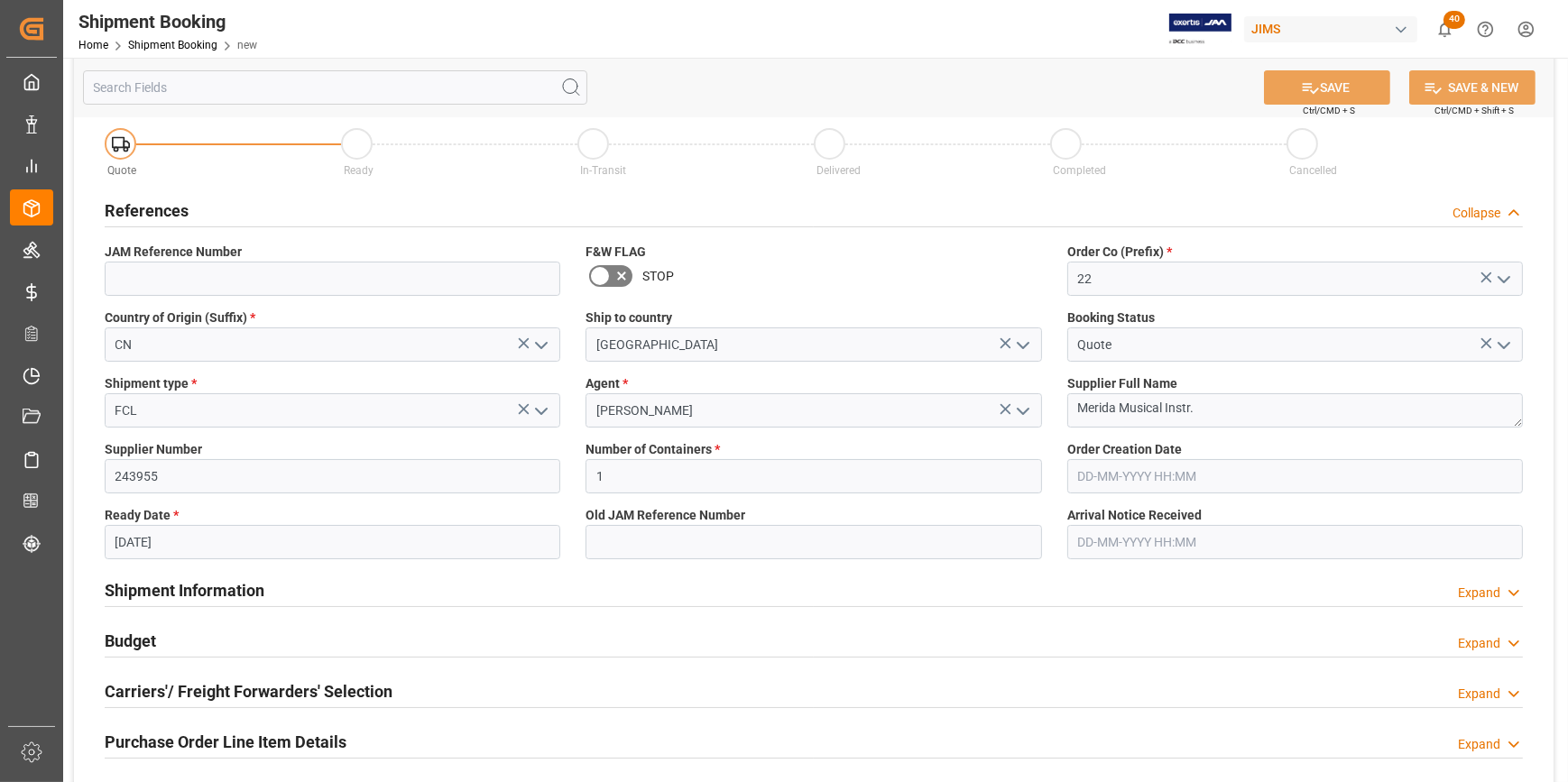
scroll to position [0, 0]
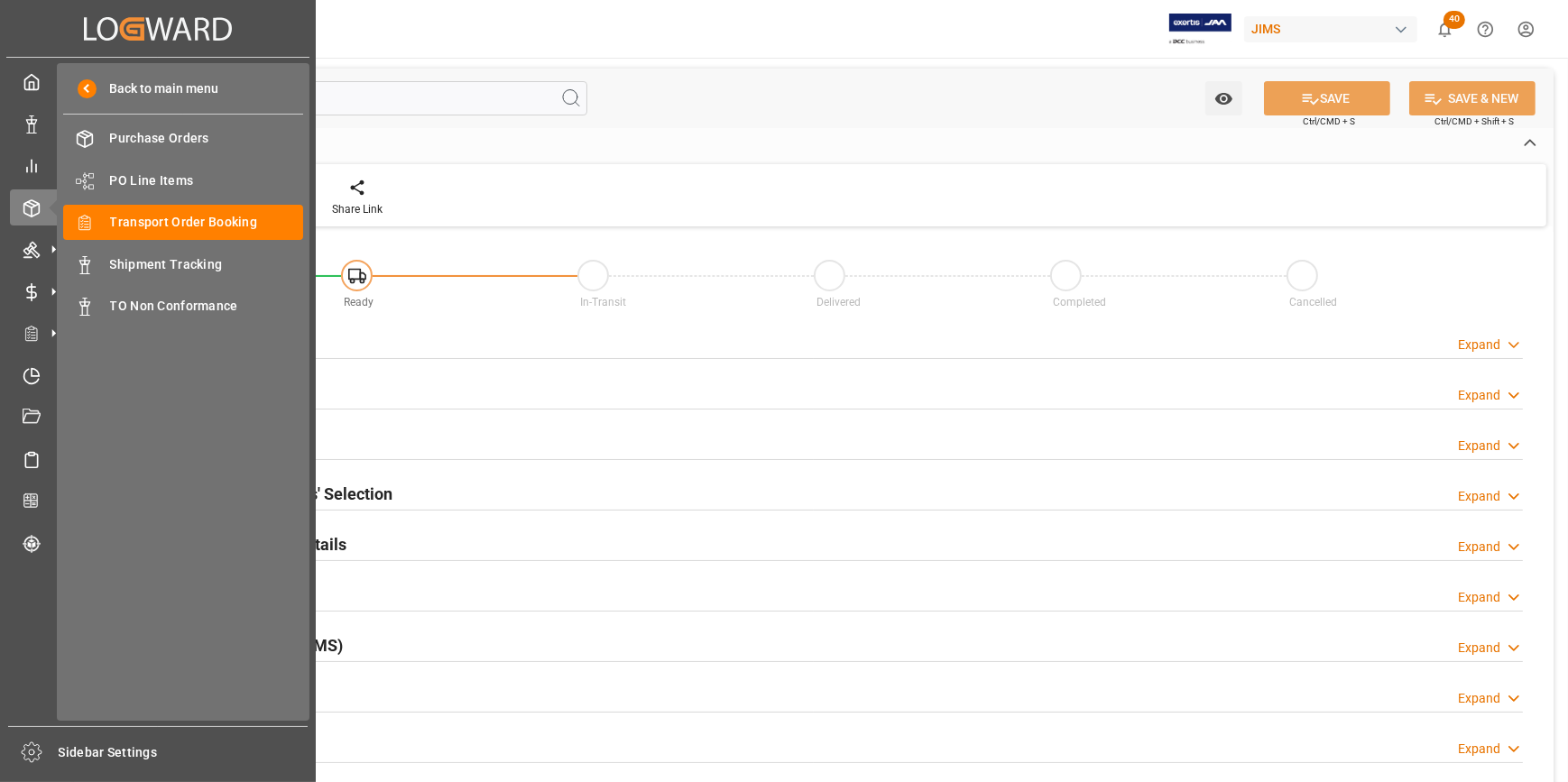
type input "1"
type input "[DATE]"
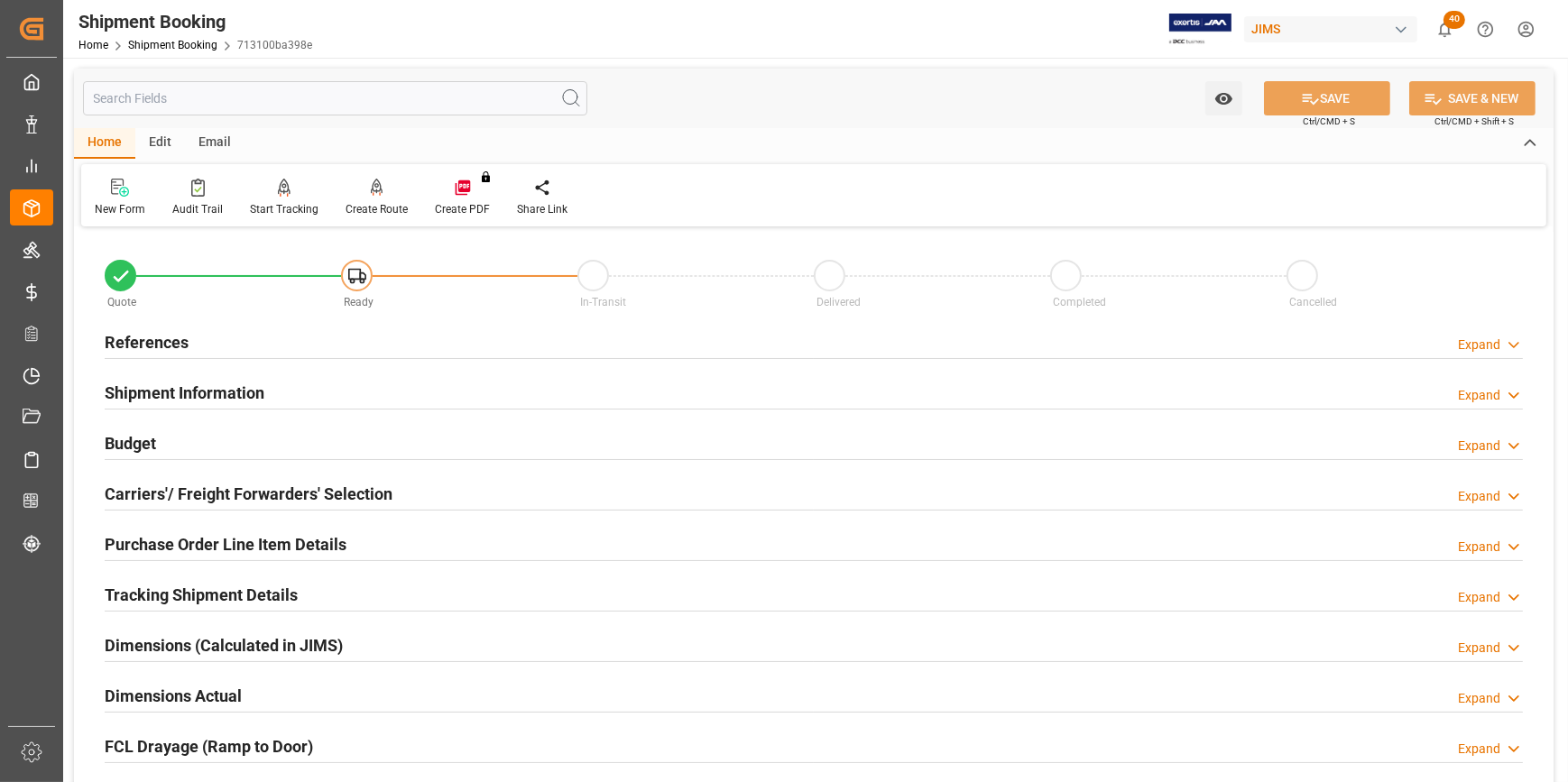
click at [154, 339] on h2 "References" at bounding box center [146, 343] width 84 height 24
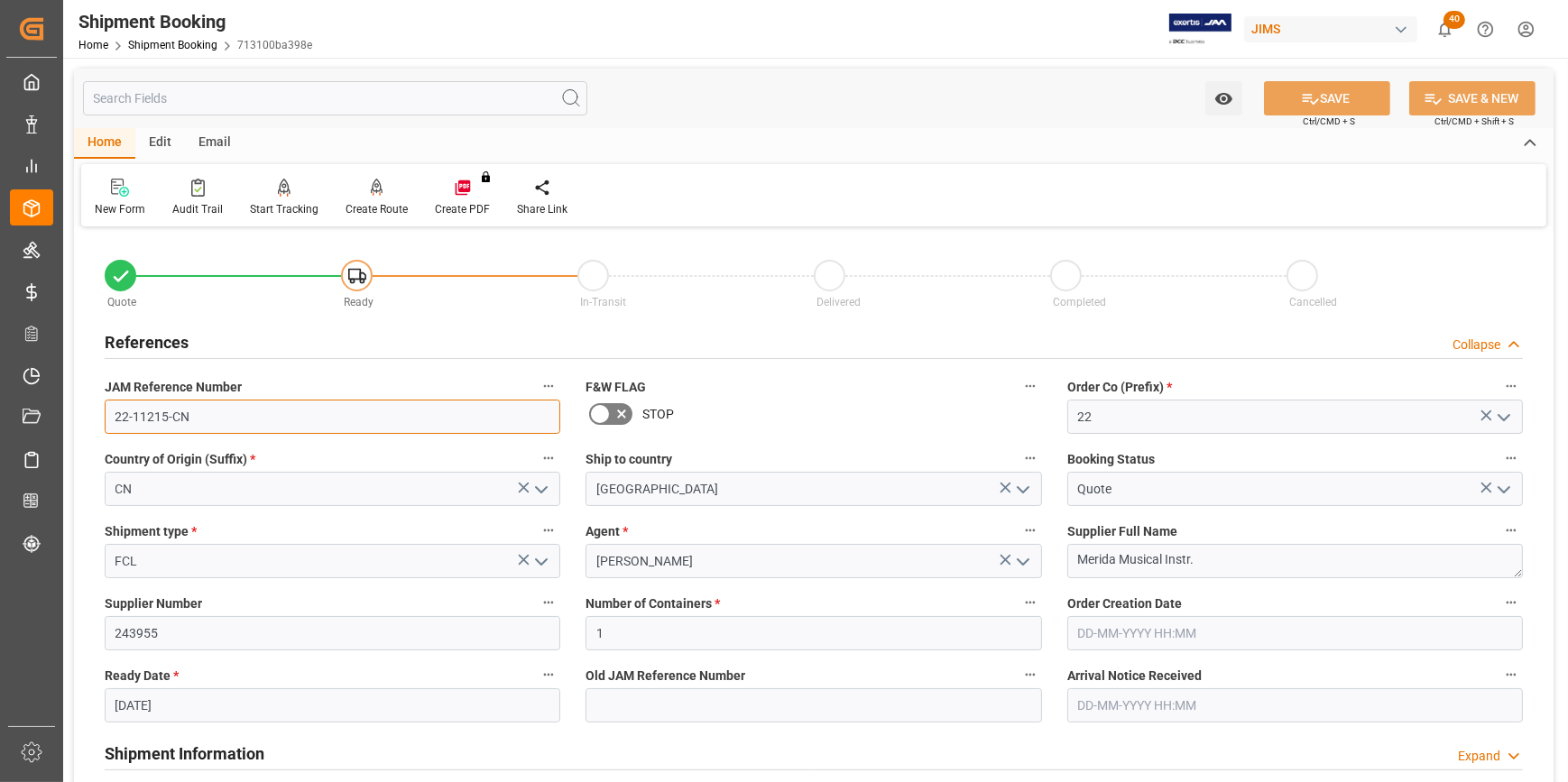
drag, startPoint x: 216, startPoint y: 409, endPoint x: 89, endPoint y: 400, distance: 127.3
click at [89, 400] on div "Quote Ready In-Transit Delivered Completed Cancelled References Collapse JAM Re…" at bounding box center [813, 793] width 1479 height 1122
